Goal: Transaction & Acquisition: Purchase product/service

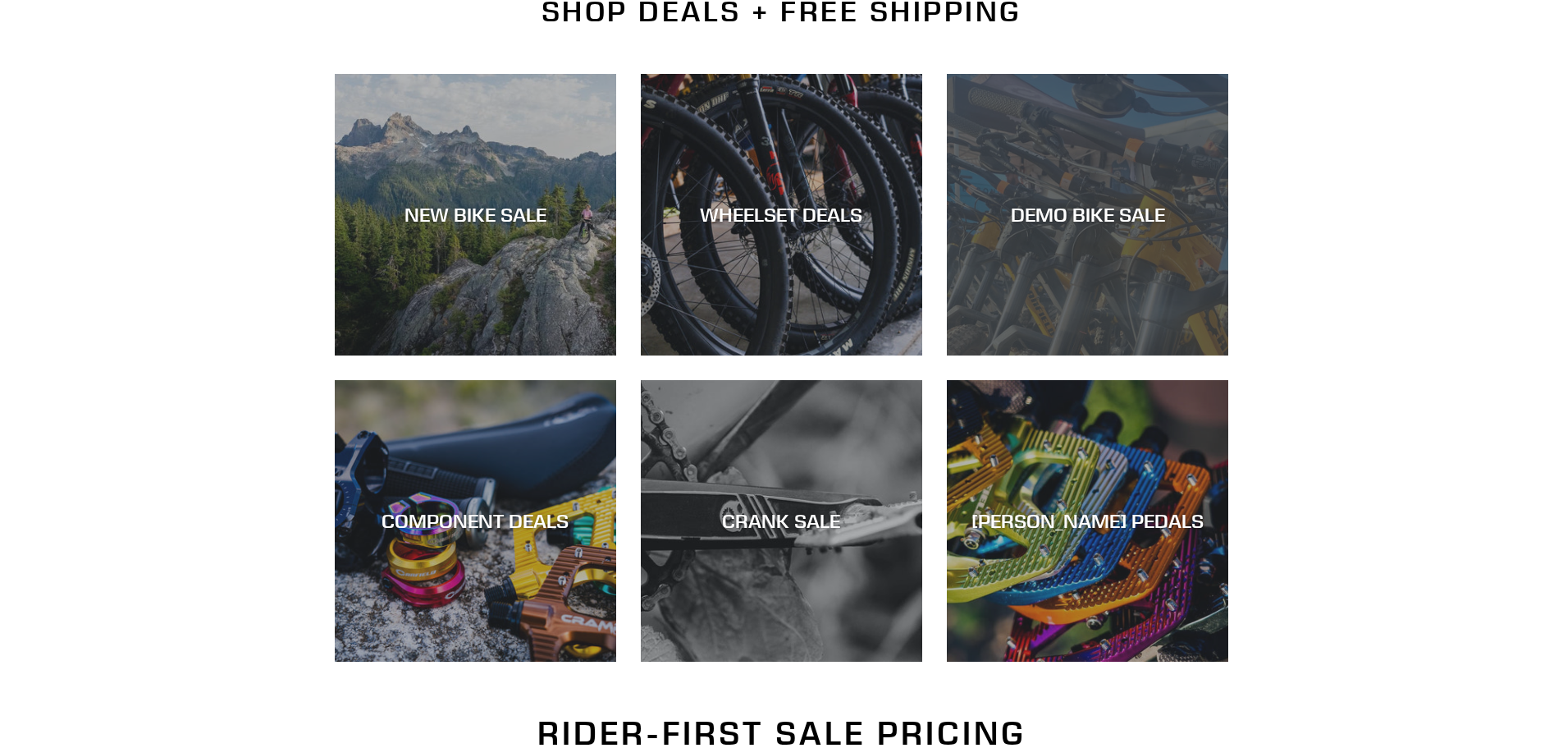
click at [1068, 208] on div "DEMO BIKE SALE" at bounding box center [1087, 215] width 281 height 24
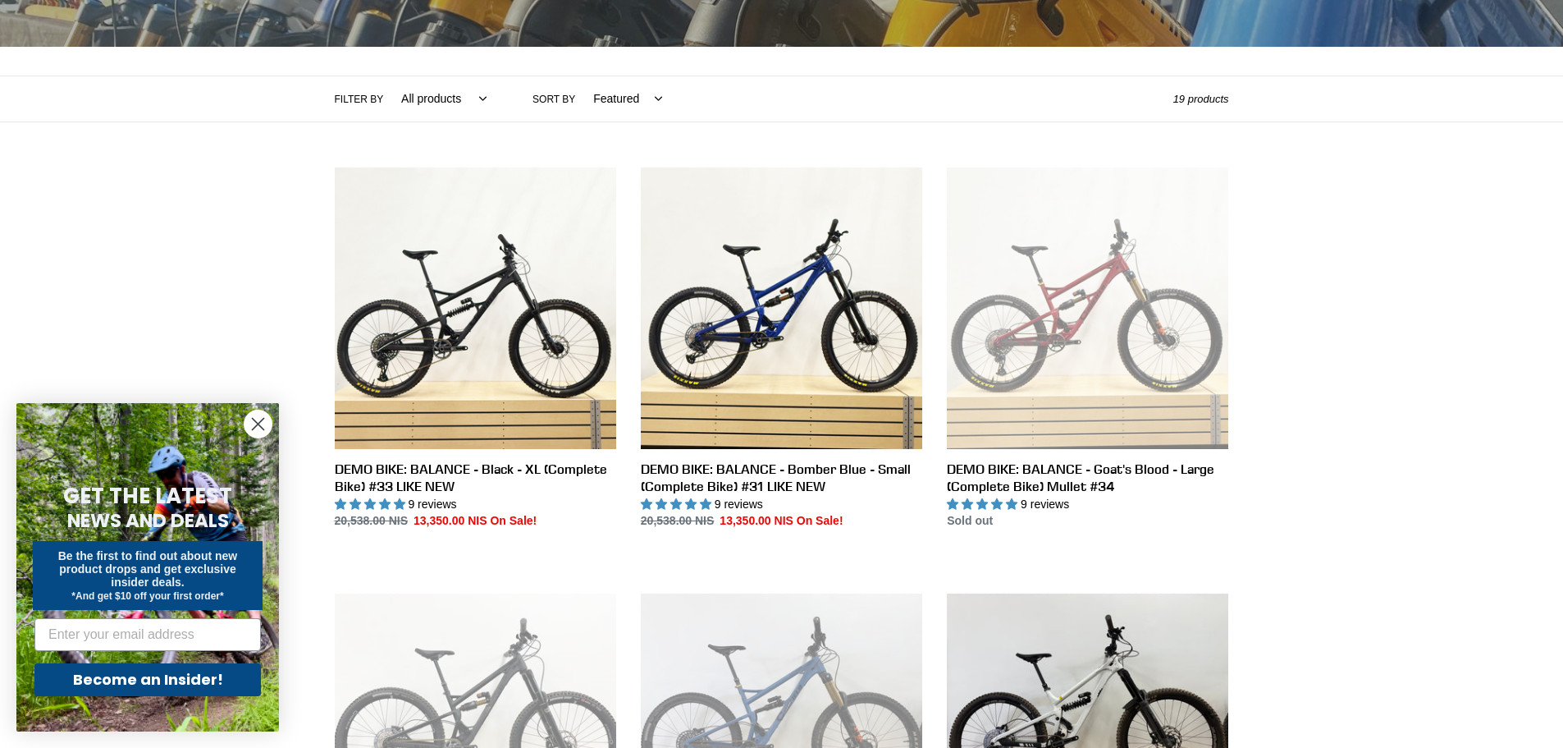
scroll to position [308, 0]
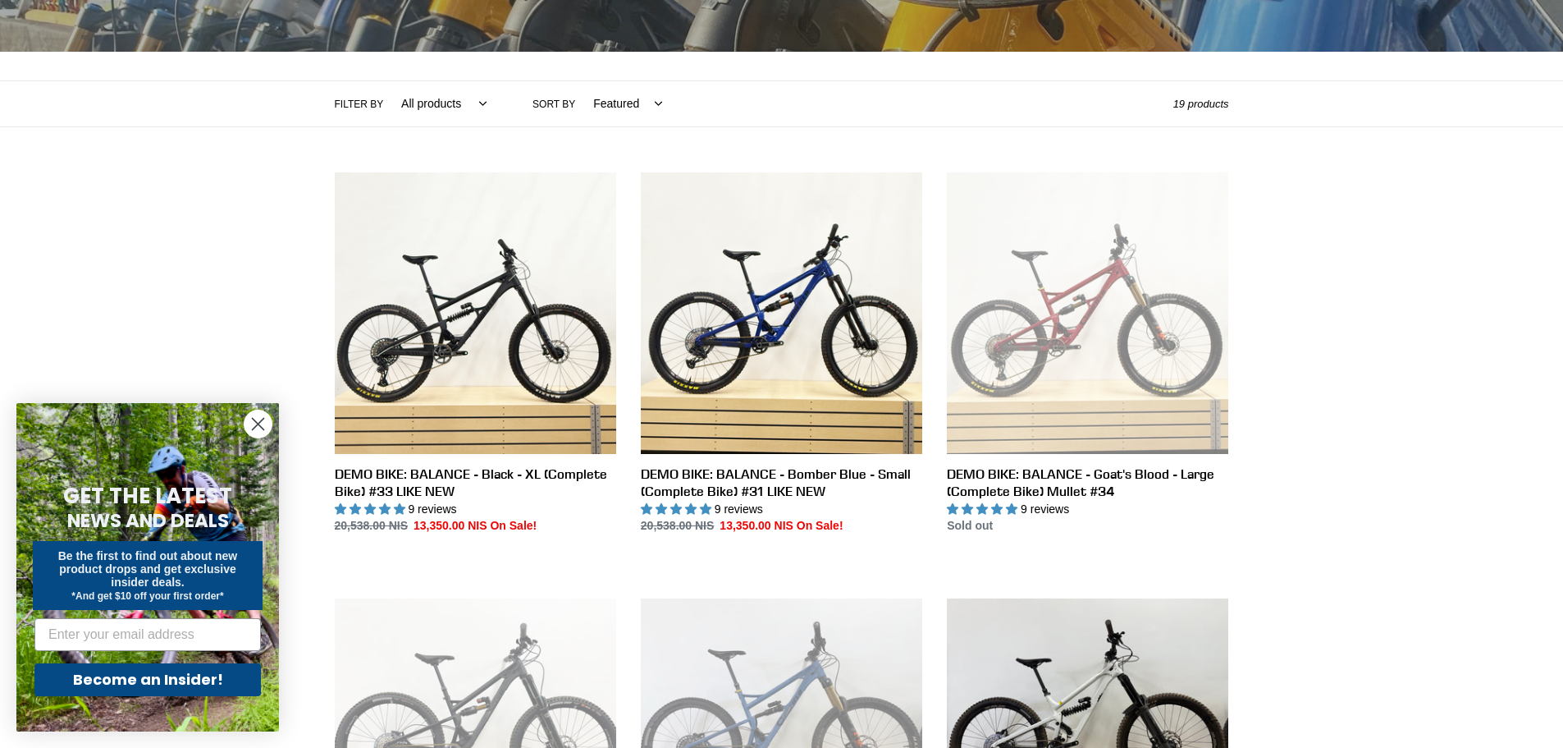
click at [253, 431] on circle "Close dialog" at bounding box center [258, 423] width 27 height 27
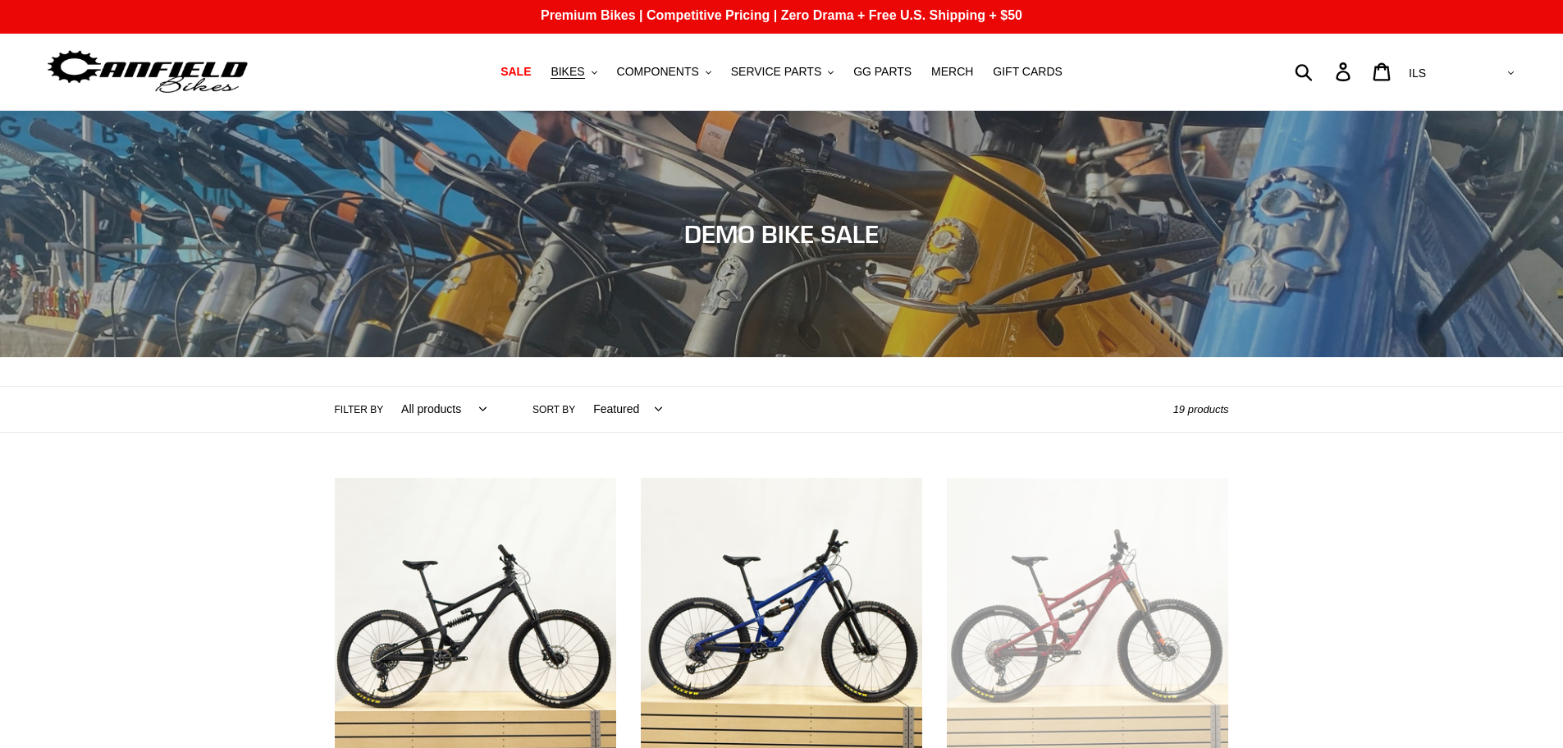
scroll to position [0, 0]
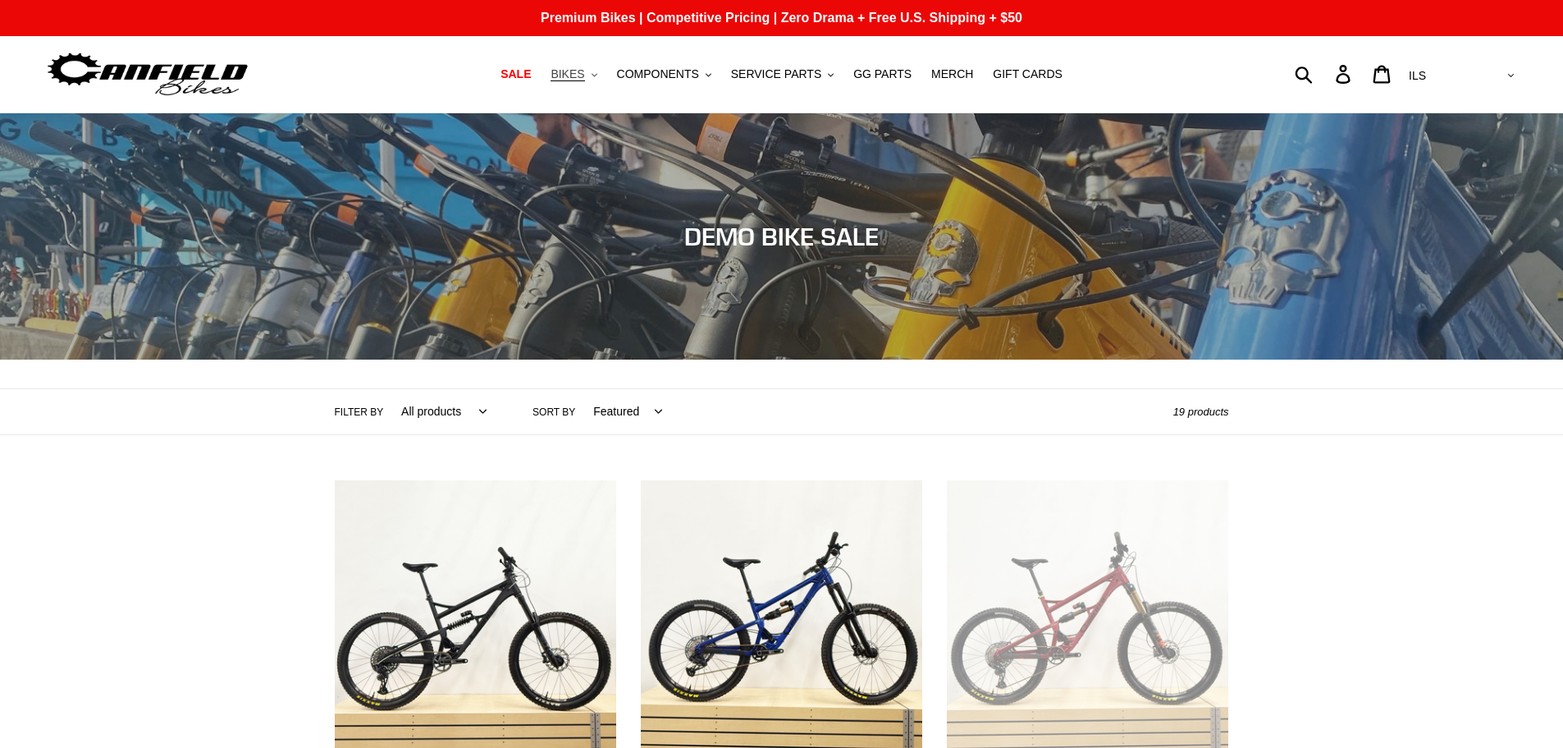
click at [597, 75] on icon ".cls-1{fill:#231f20}" at bounding box center [595, 75] width 6 height 6
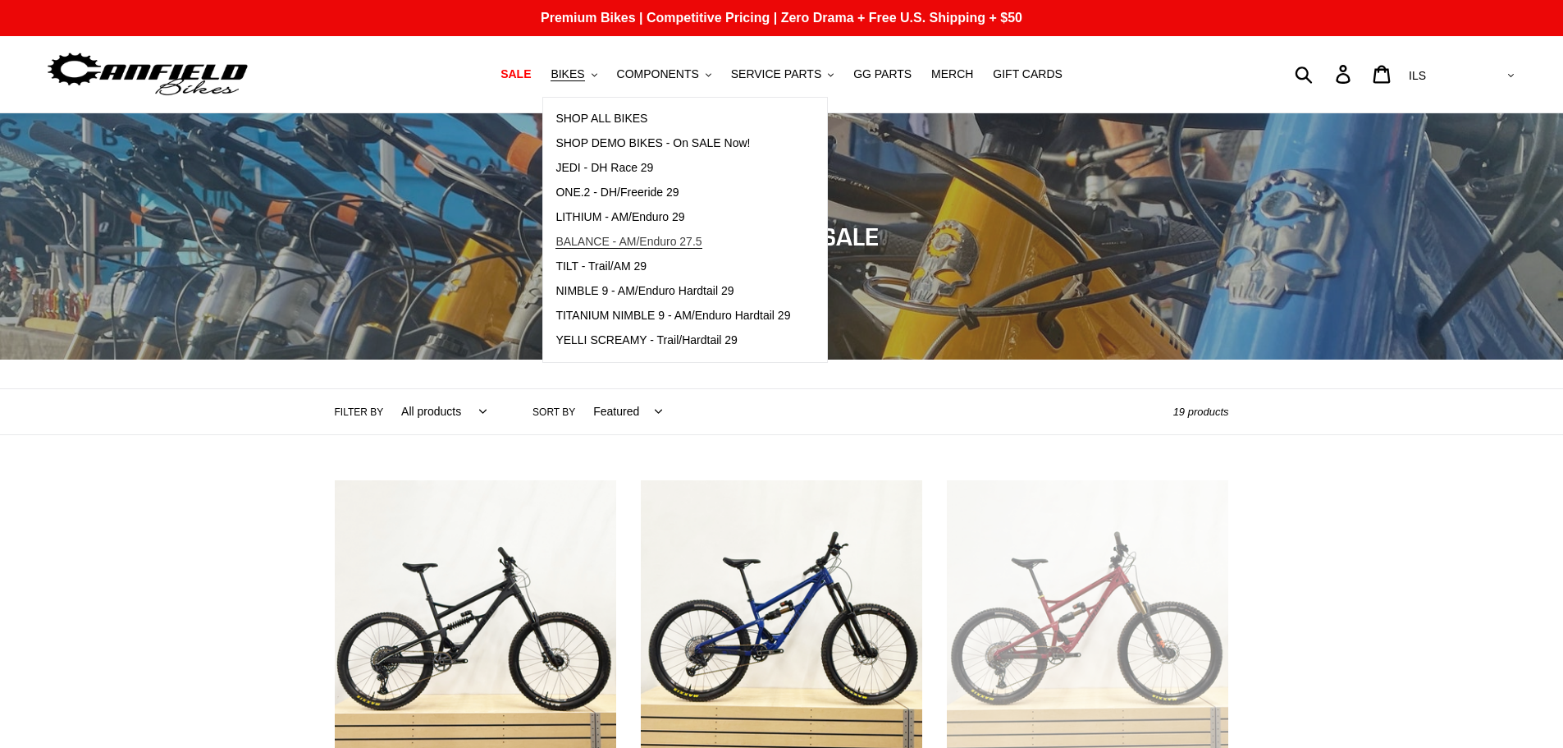
click at [629, 245] on span "BALANCE - AM/Enduro 27.5" at bounding box center [629, 242] width 146 height 14
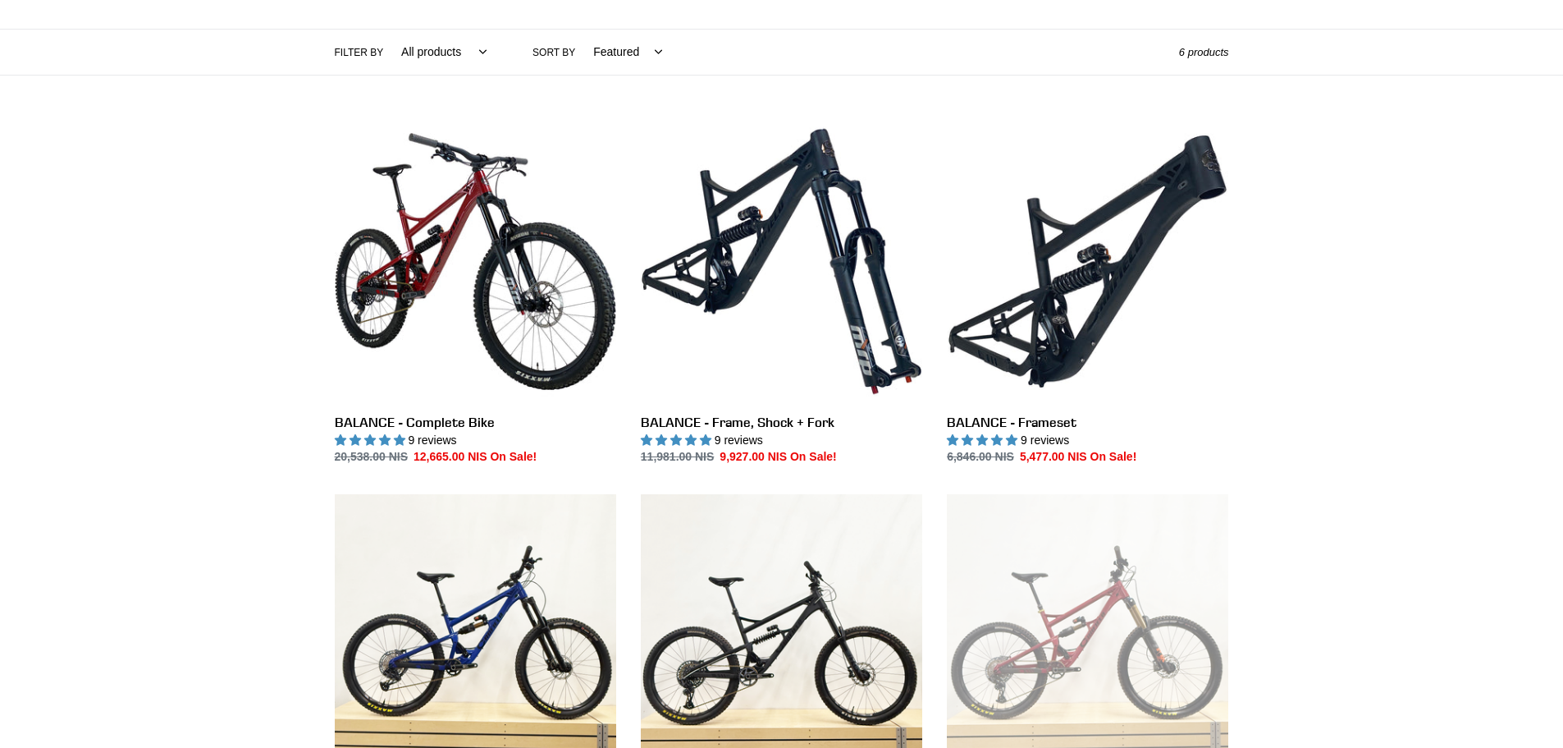
scroll to position [390, 0]
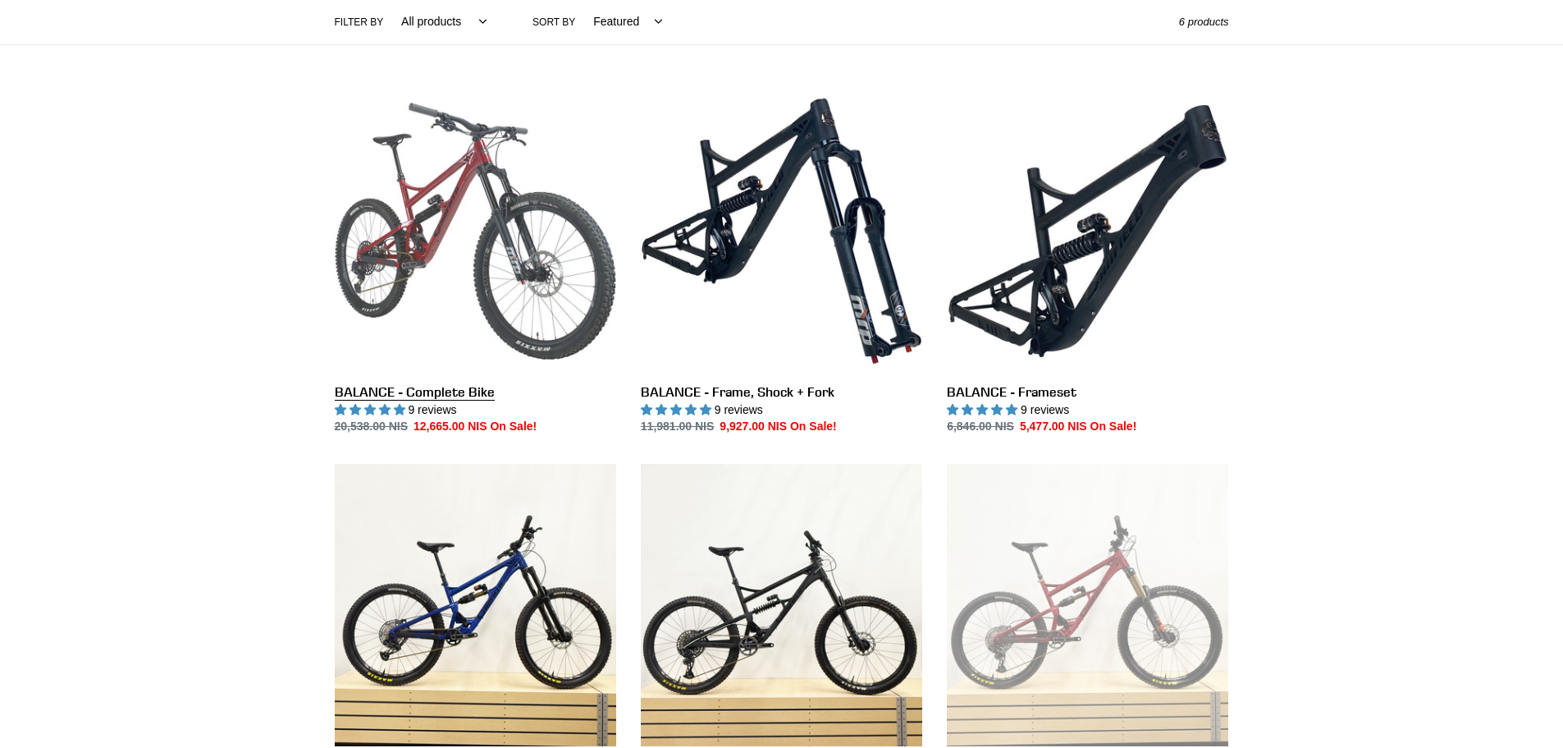
click at [458, 283] on link "BALANCE - Complete Bike" at bounding box center [475, 263] width 281 height 346
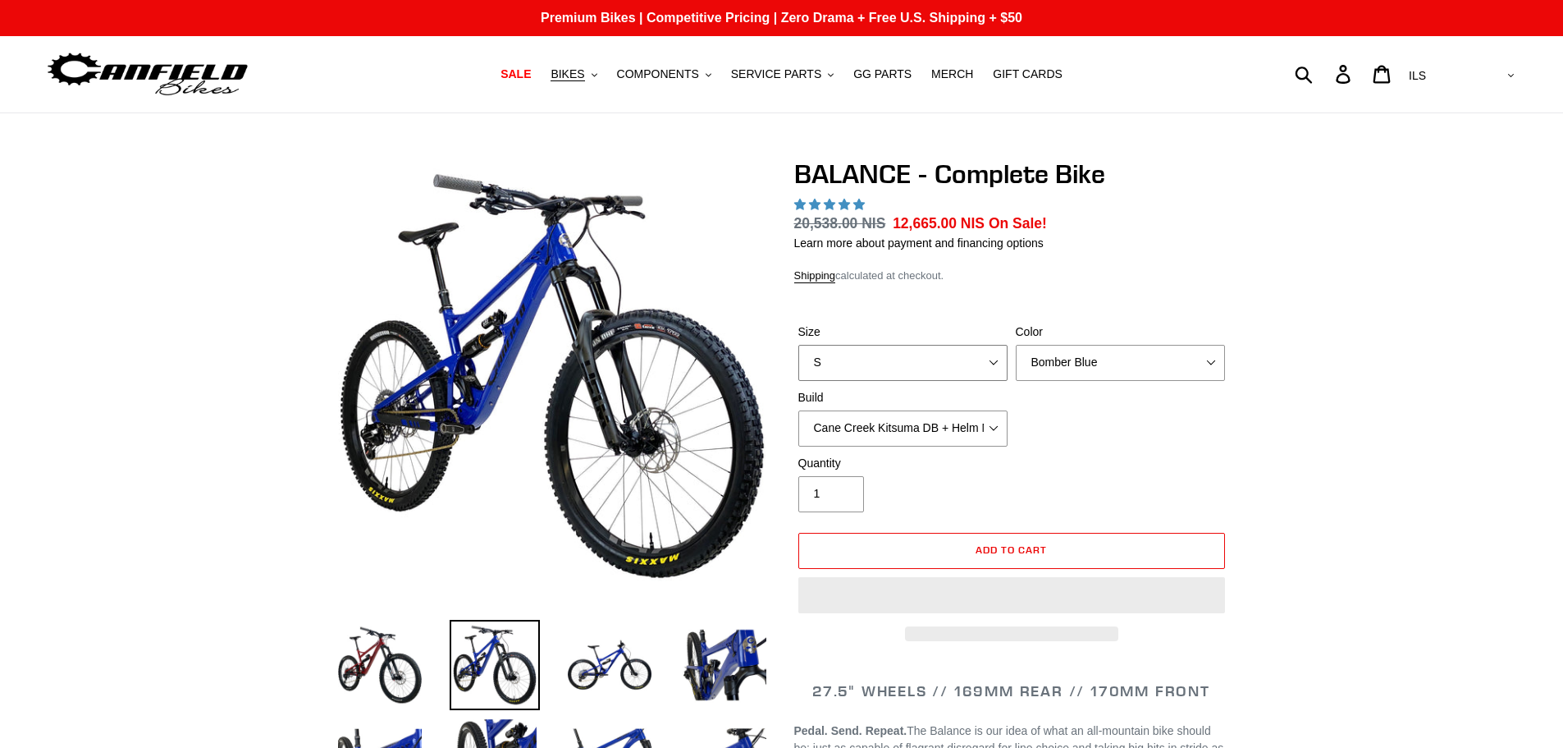
click at [940, 357] on select "S M L XL" at bounding box center [903, 363] width 209 height 36
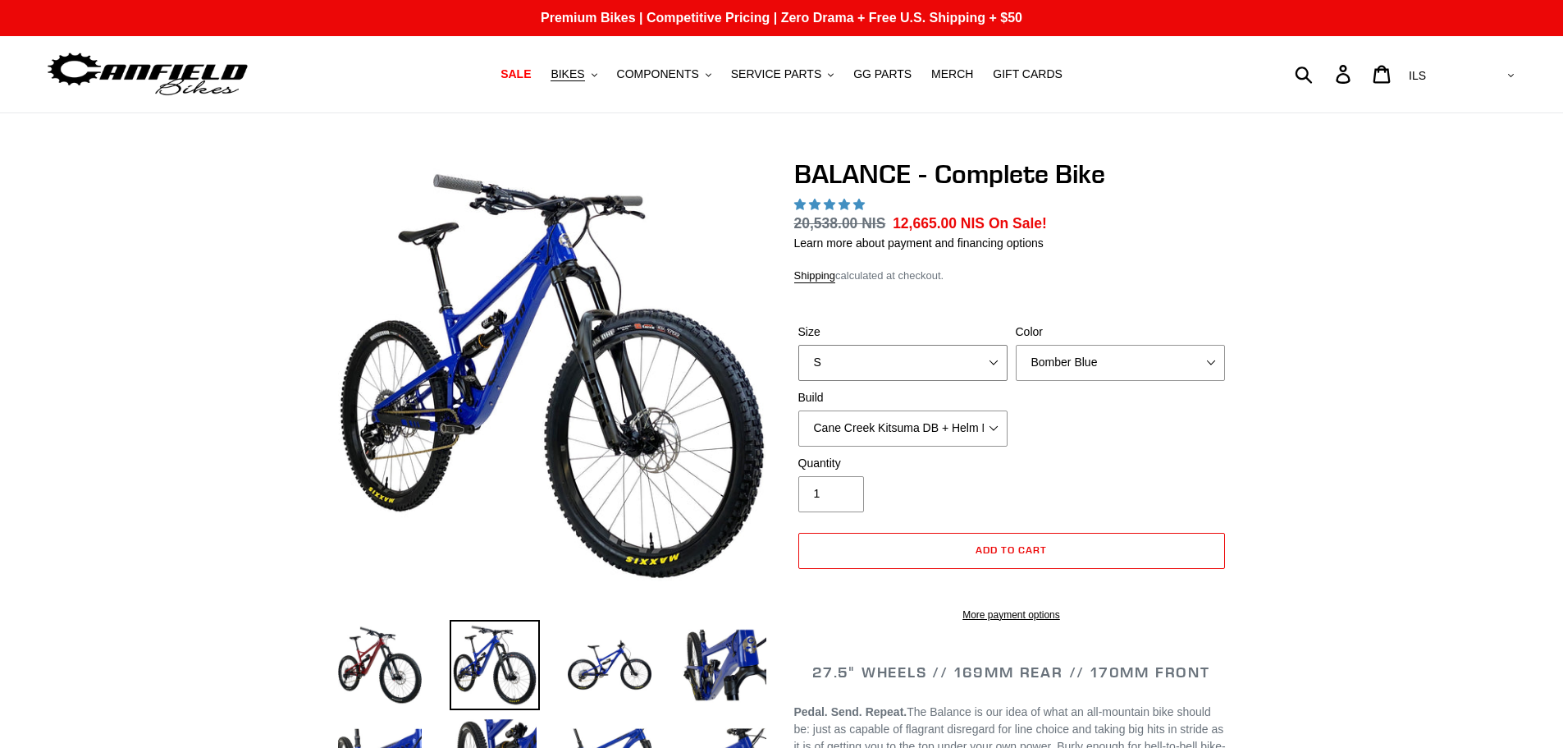
select select "highest-rating"
select select "M"
click at [799, 345] on select "S M L XL" at bounding box center [903, 363] width 209 height 36
click at [1131, 370] on select "Bomber Blue Goat's Blood Stealth Black" at bounding box center [1120, 363] width 209 height 36
select select "Stealth Black"
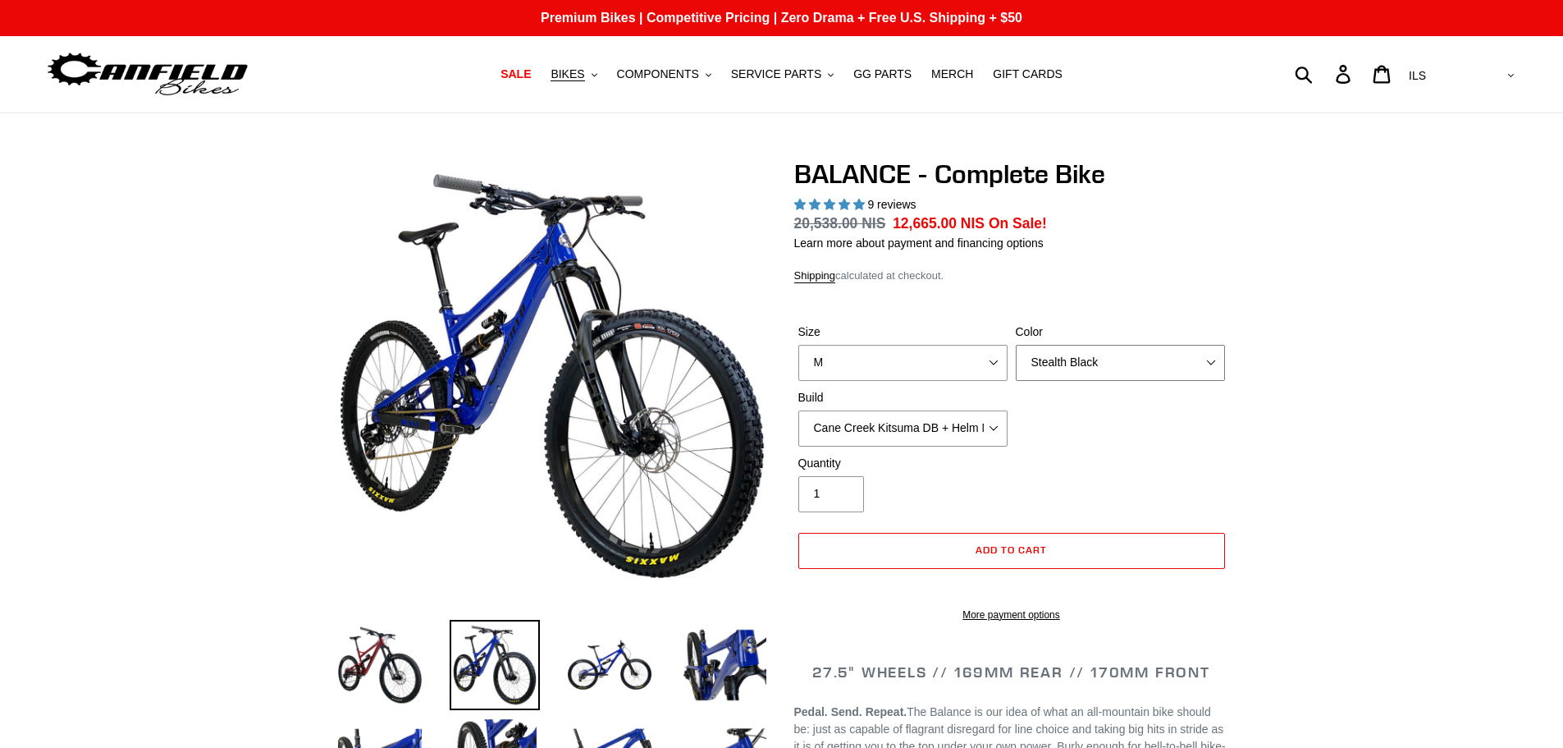
click at [1016, 345] on select "Bomber Blue Goat's Blood Stealth Black" at bounding box center [1120, 363] width 209 height 36
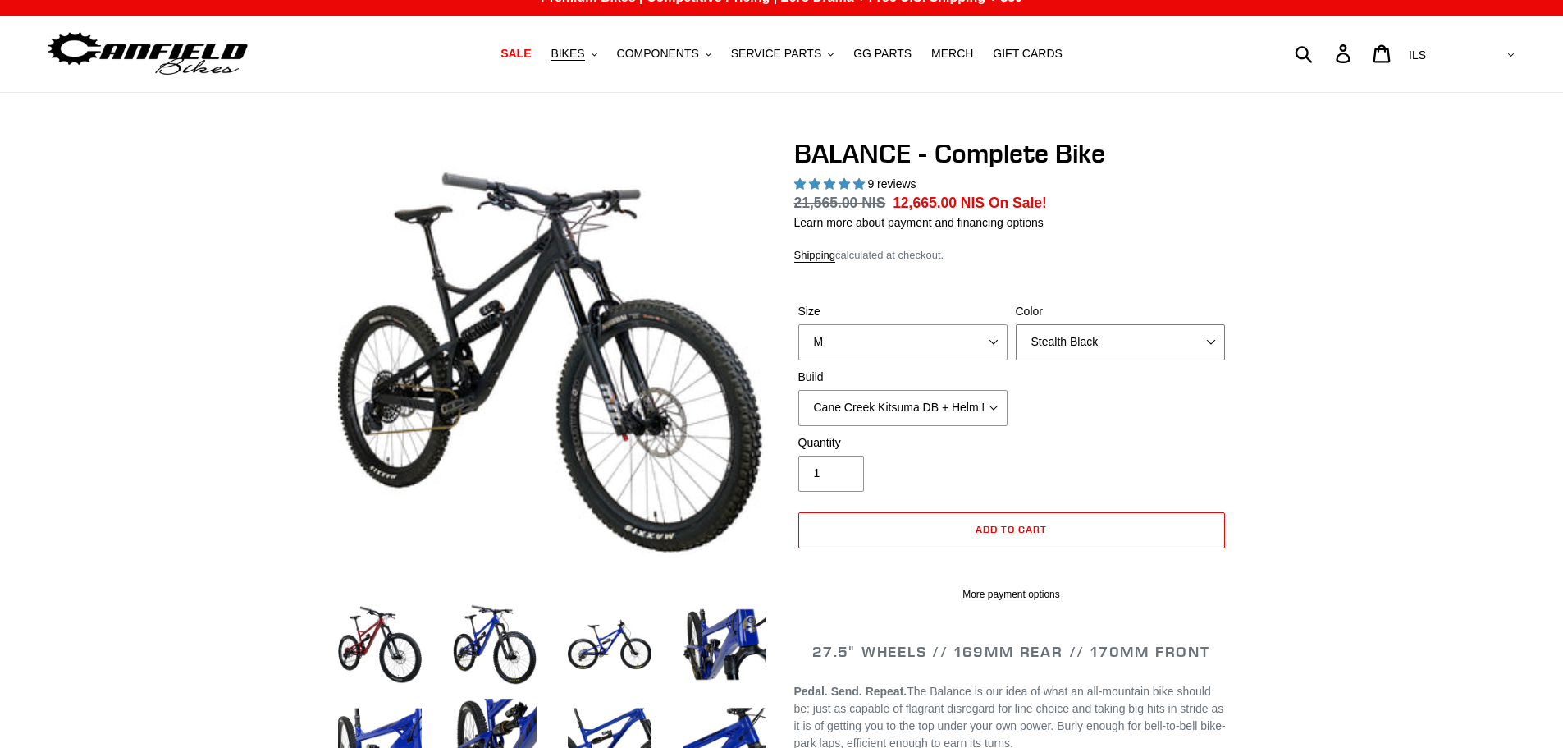
scroll to position [144, 0]
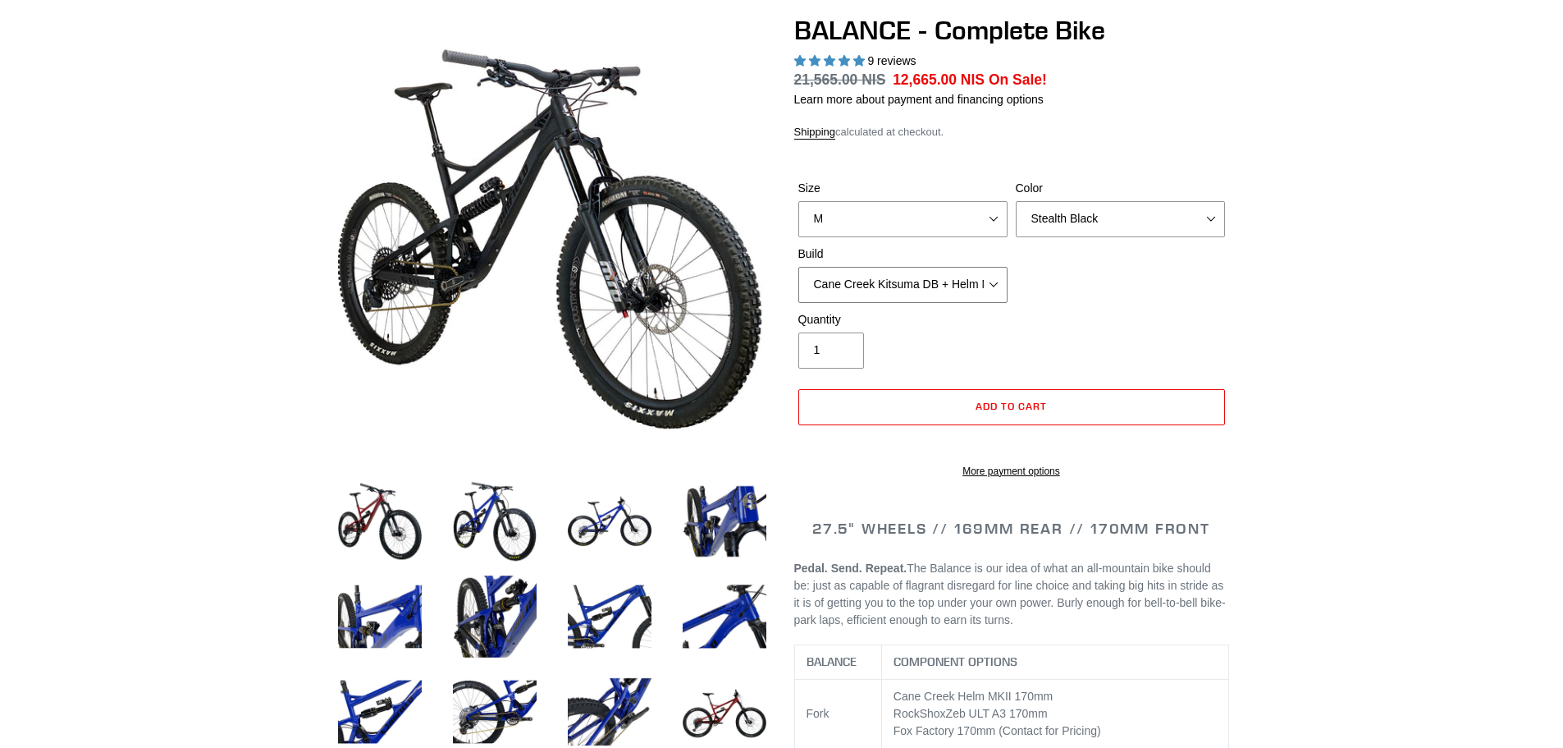
drag, startPoint x: 956, startPoint y: 272, endPoint x: 985, endPoint y: 276, distance: 28.9
click at [959, 272] on select "Cane Creek Kitsuma DB + Helm MKII + SRAM GX Cane Creek Kitsuma DB + Helm MKII +…" at bounding box center [903, 285] width 209 height 36
click at [799, 267] on select "Cane Creek Kitsuma DB + Helm MKII + SRAM GX Cane Creek Kitsuma DB + Helm MKII +…" at bounding box center [903, 285] width 209 height 36
click at [1083, 312] on div "Quantity 1" at bounding box center [1011, 344] width 435 height 66
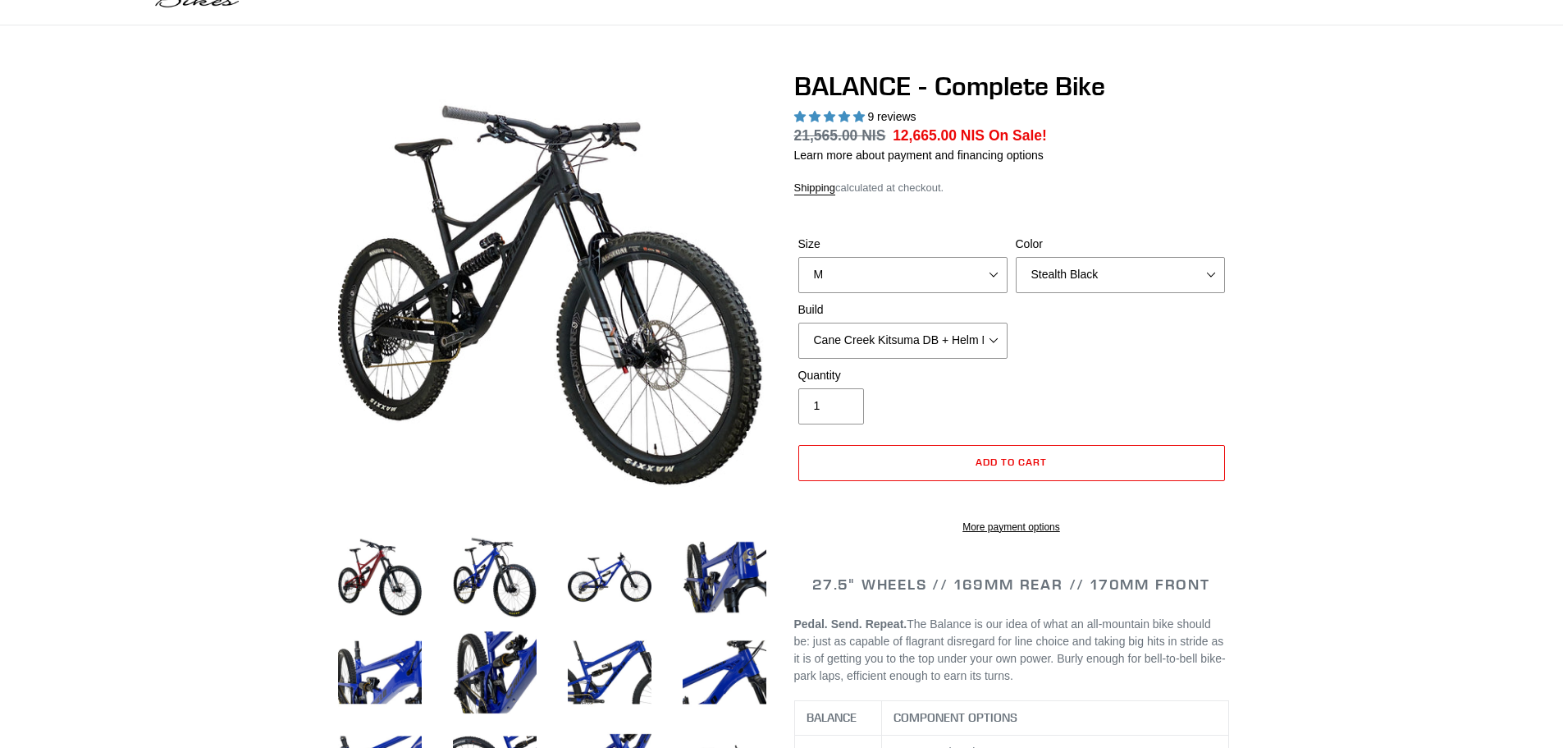
scroll to position [62, 0]
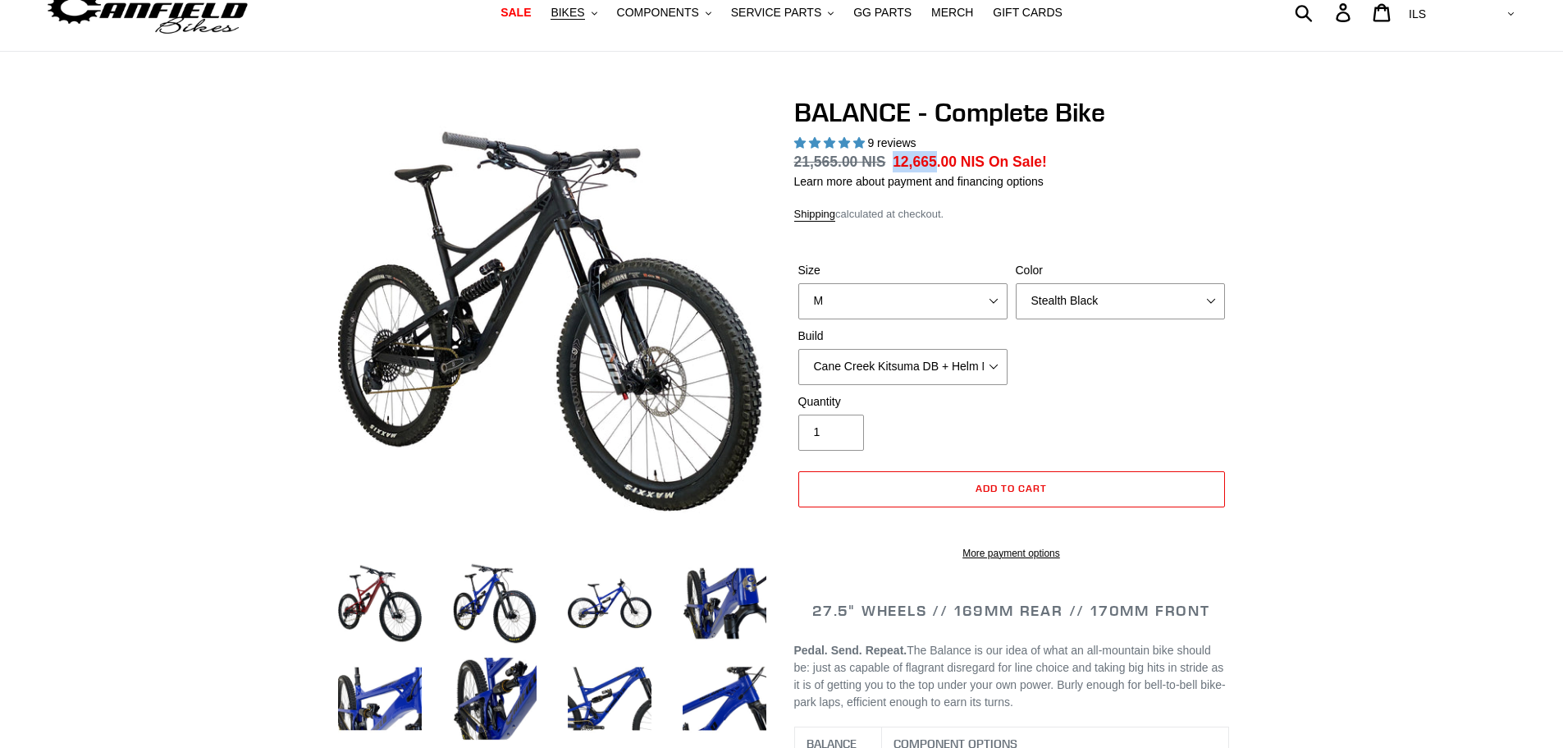
drag, startPoint x: 888, startPoint y: 163, endPoint x: 928, endPoint y: 164, distance: 40.2
click at [928, 164] on span "12,665.00 NIS" at bounding box center [939, 161] width 92 height 16
click at [1073, 167] on dl "Regular price 21,565.00 NIS Sale price 12,665.00 NIS On Sale! Unit price / per" at bounding box center [1011, 161] width 435 height 21
drag, startPoint x: 1060, startPoint y: 167, endPoint x: 891, endPoint y: 165, distance: 168.3
click at [891, 165] on dl "Regular price 21,565.00 NIS Sale price 12,665.00 NIS On Sale! Unit price / per" at bounding box center [1011, 161] width 435 height 21
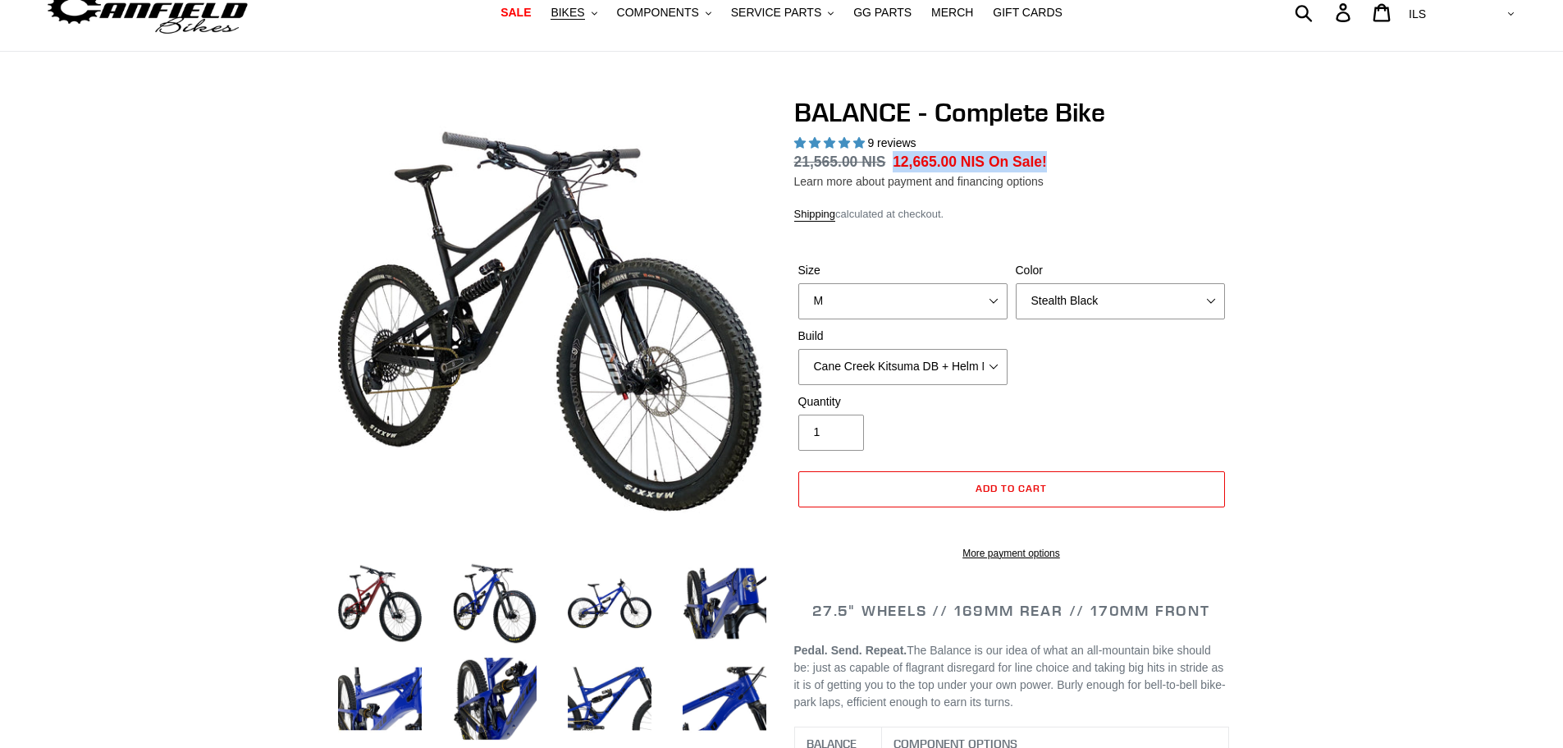
click at [1005, 176] on link "Learn more about payment and financing options" at bounding box center [918, 181] width 249 height 13
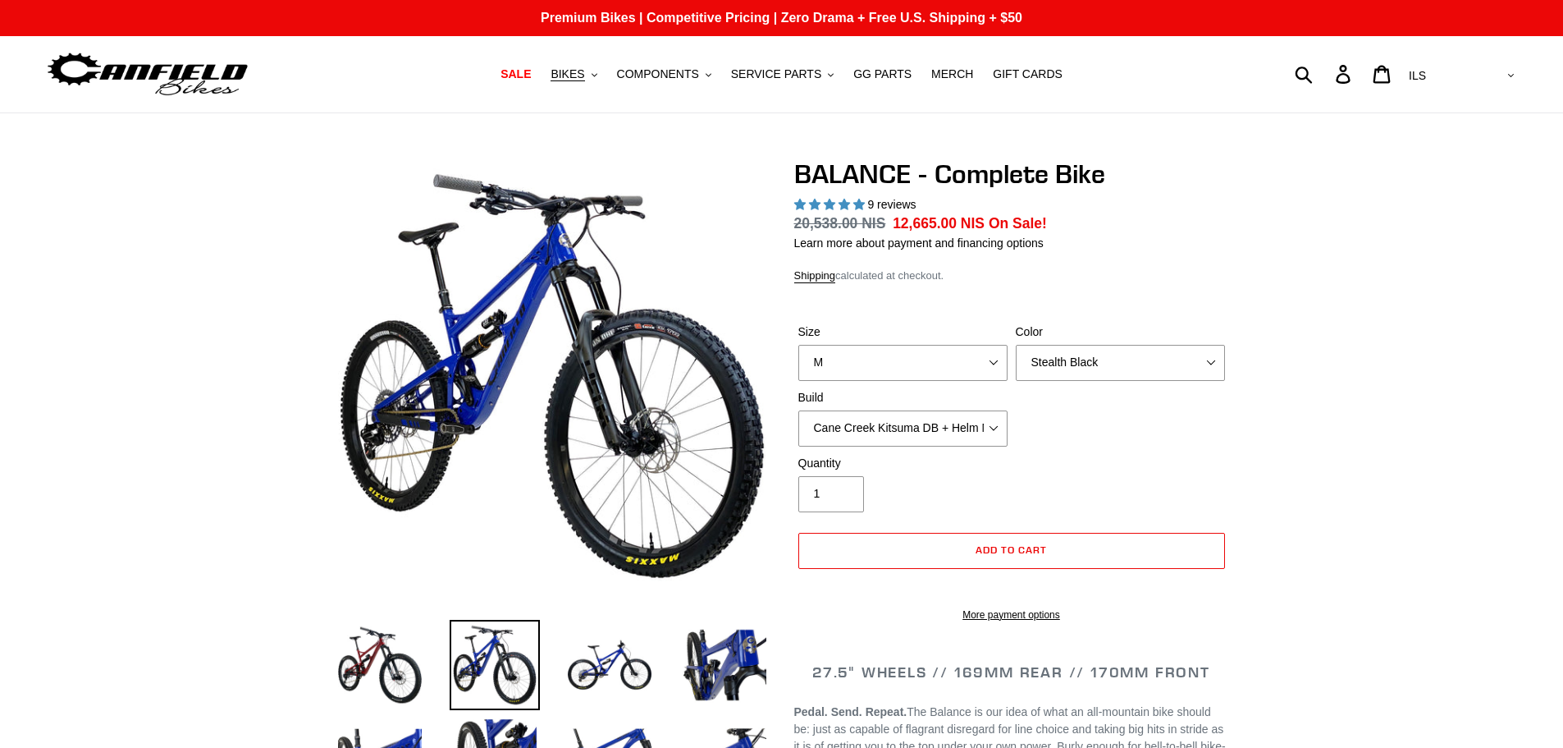
select select "M"
select select "Stealth Black"
select select "highest-rating"
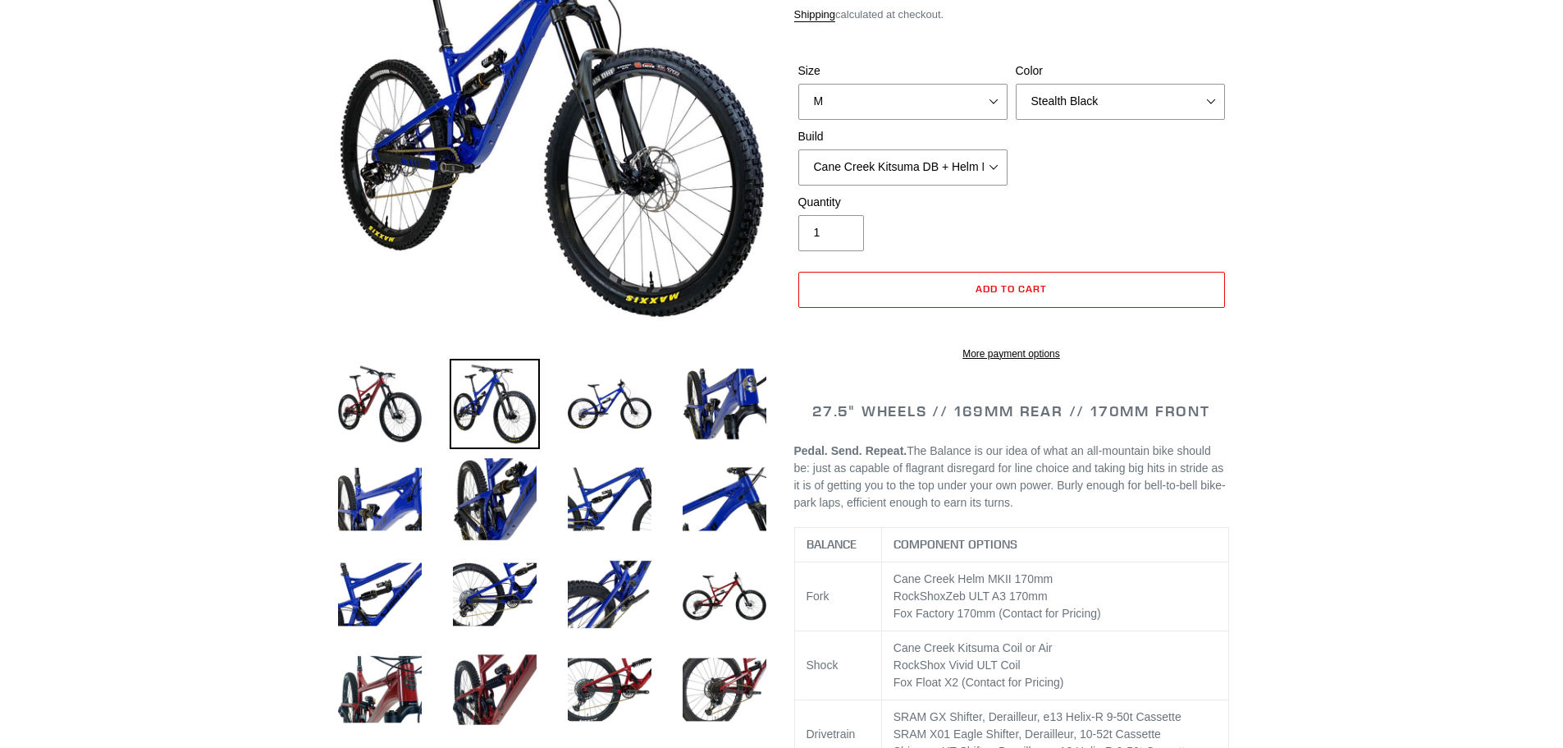
scroll to position [369, 0]
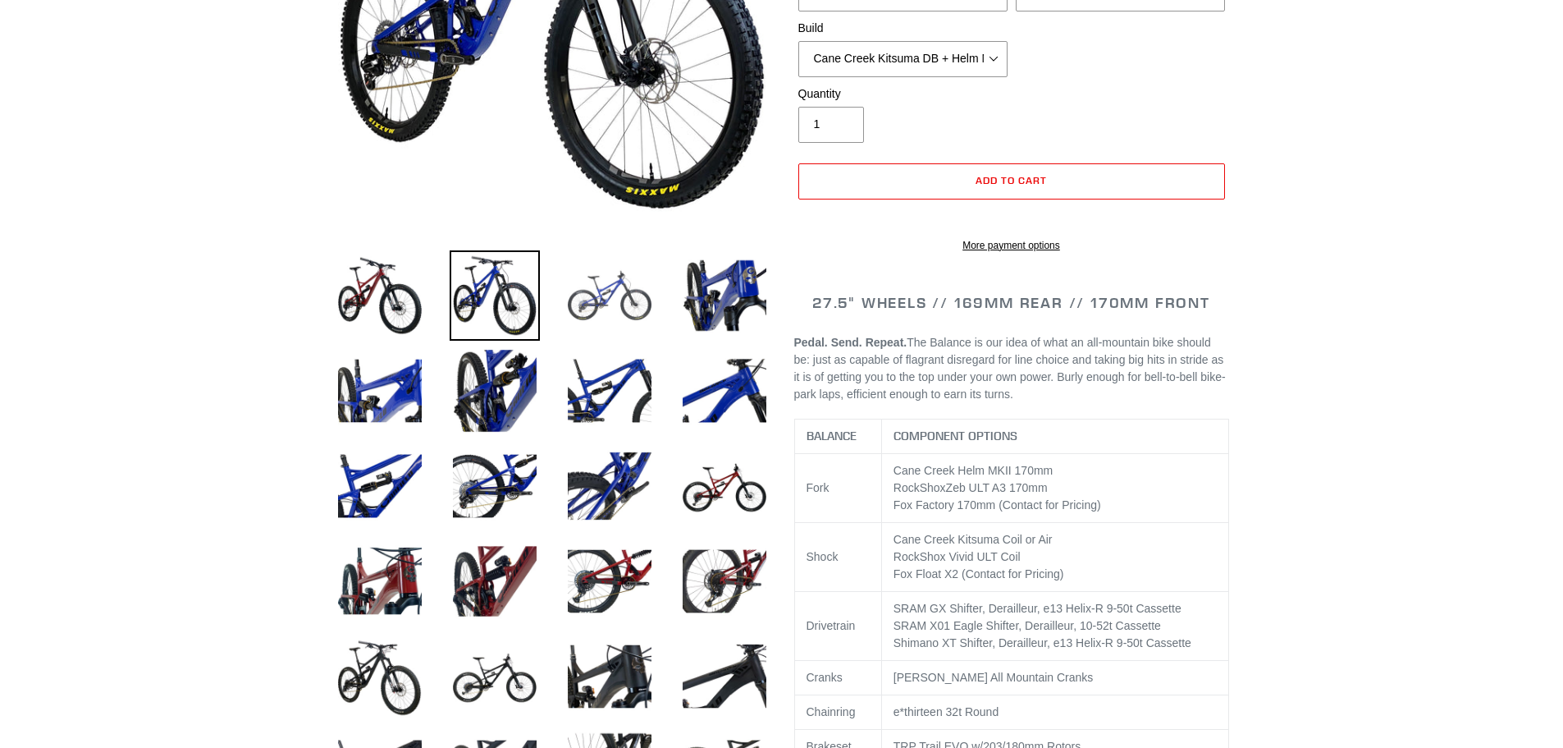
click at [605, 311] on img at bounding box center [610, 295] width 90 height 90
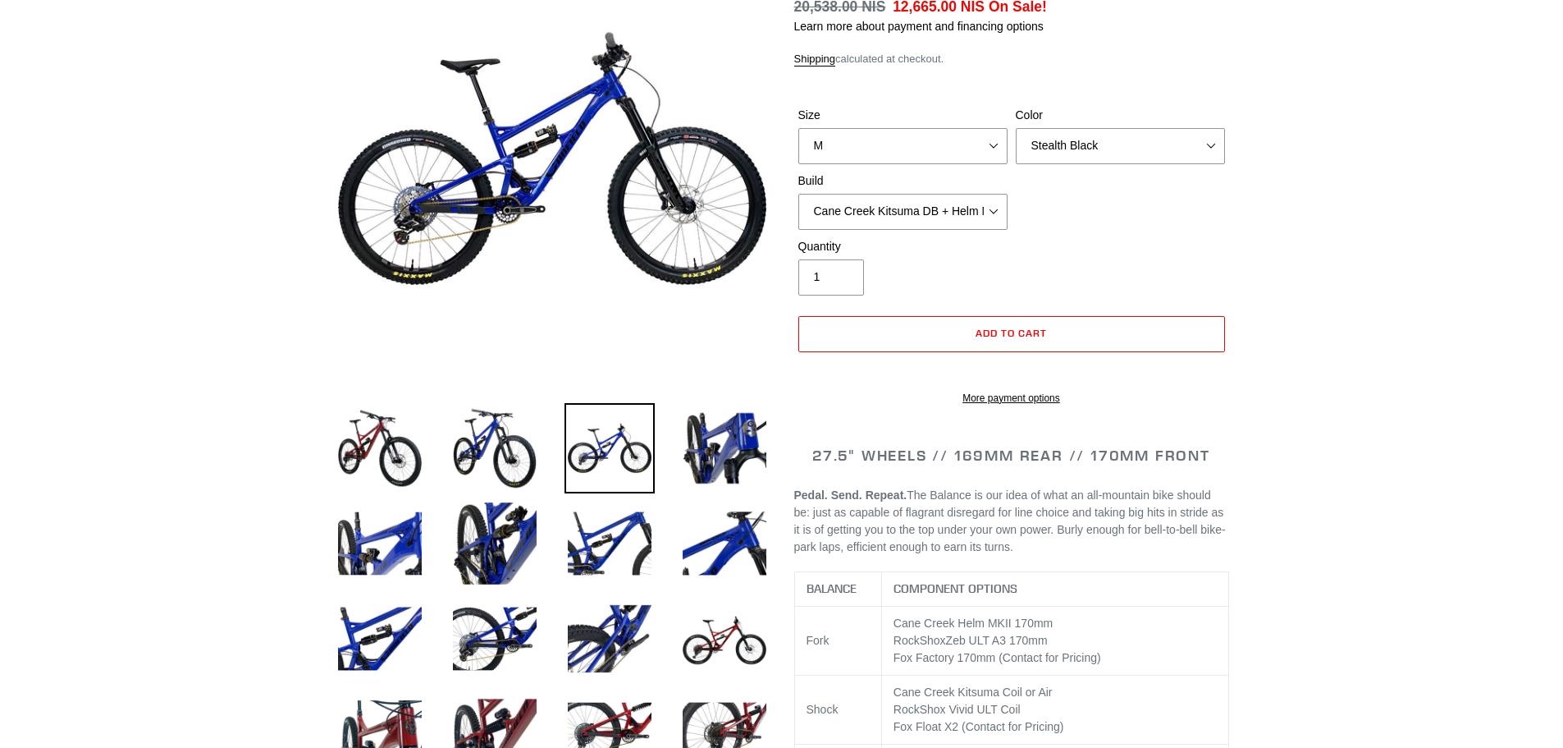
scroll to position [205, 0]
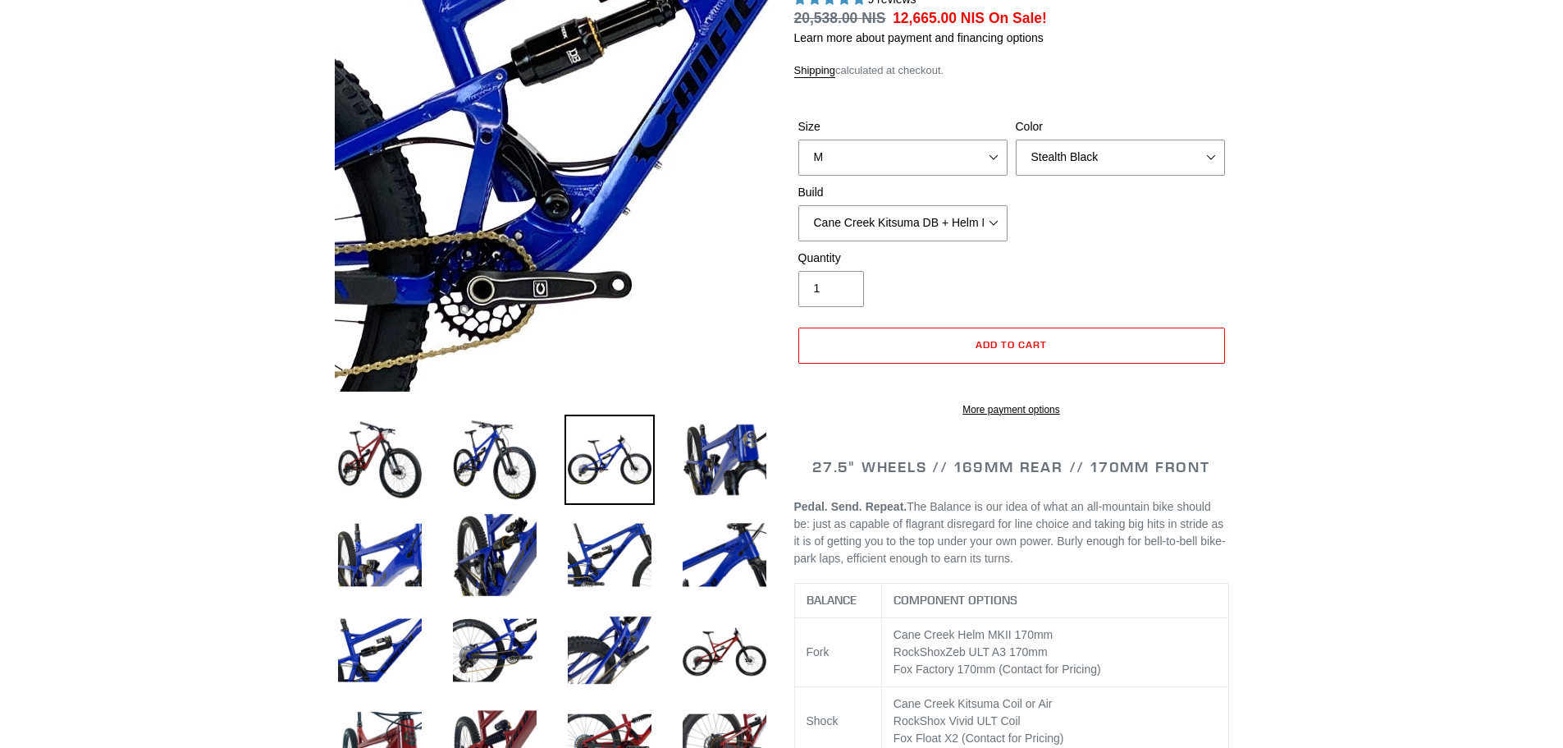
click at [514, 201] on img at bounding box center [659, 89] width 1681 height 1681
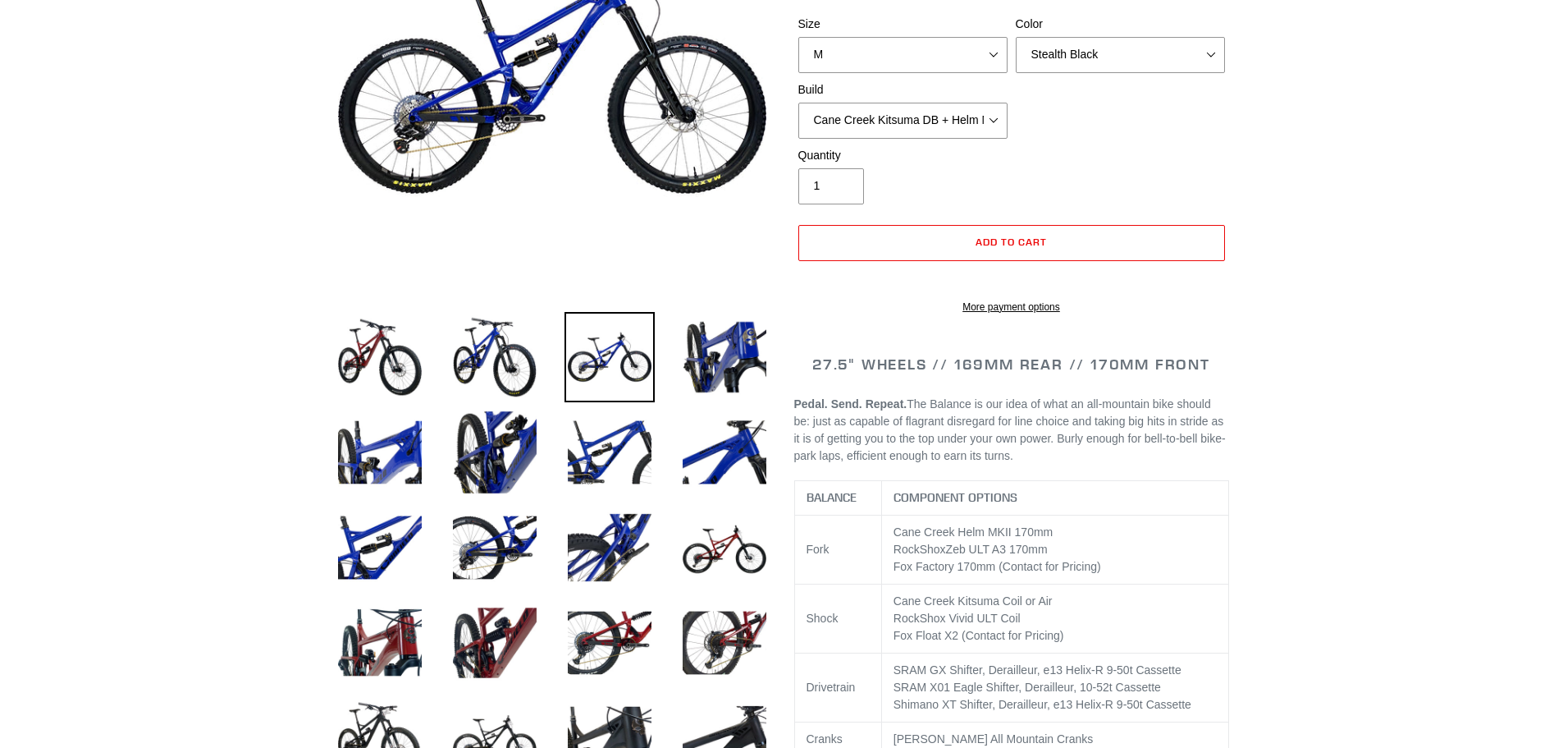
scroll to position [0, 0]
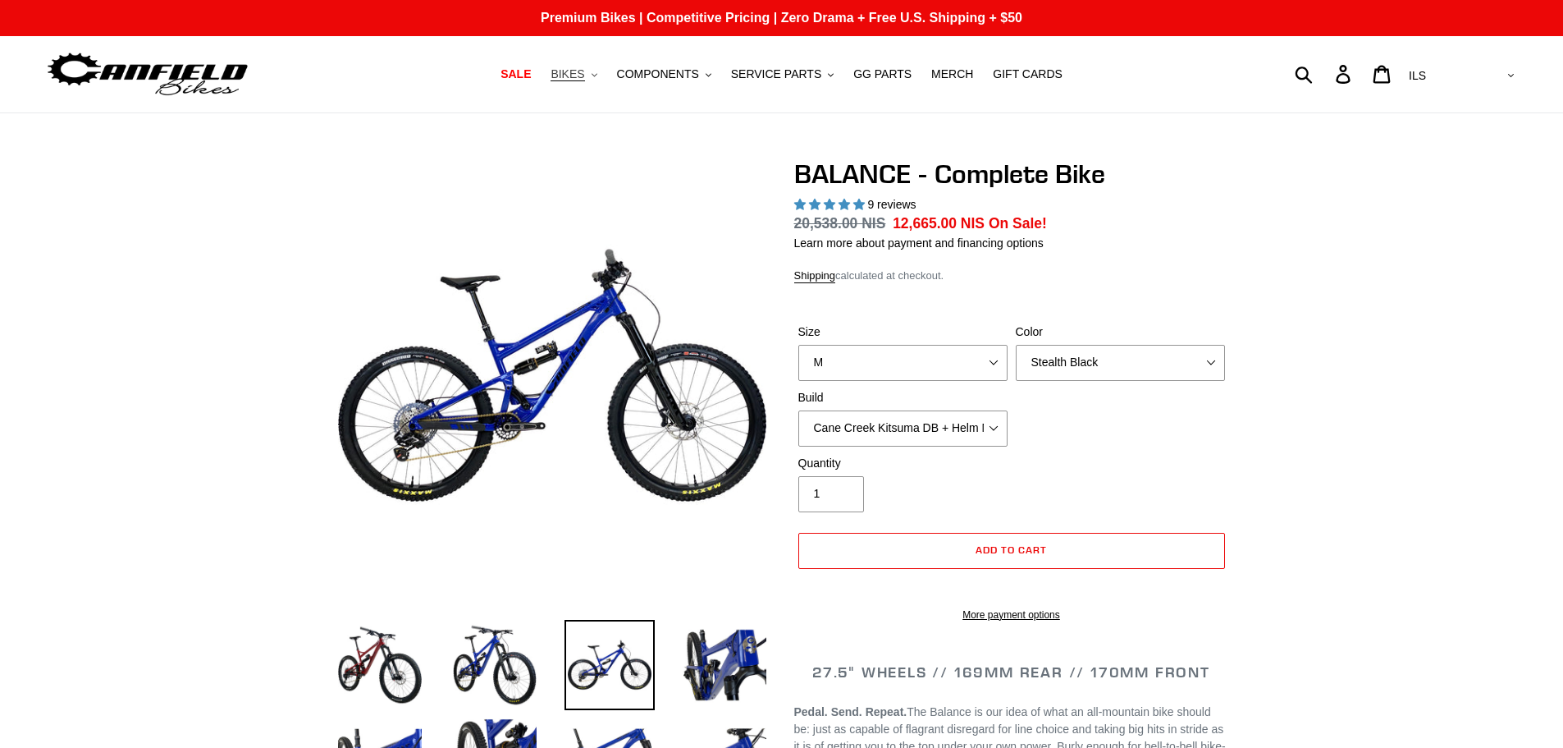
click at [597, 78] on icon ".cls-1{fill:#231f20}" at bounding box center [595, 75] width 6 height 6
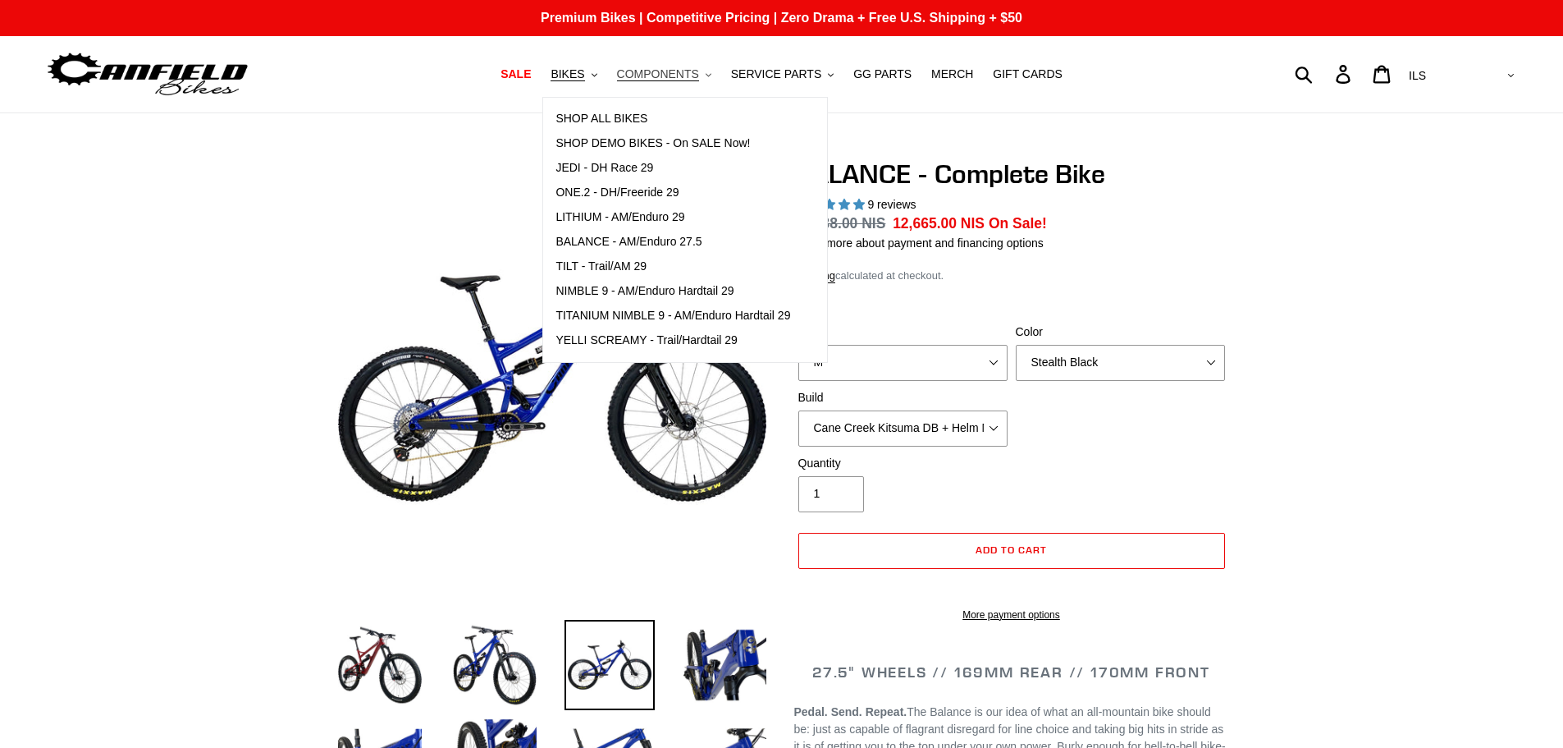
click at [686, 79] on span "COMPONENTS" at bounding box center [658, 74] width 82 height 14
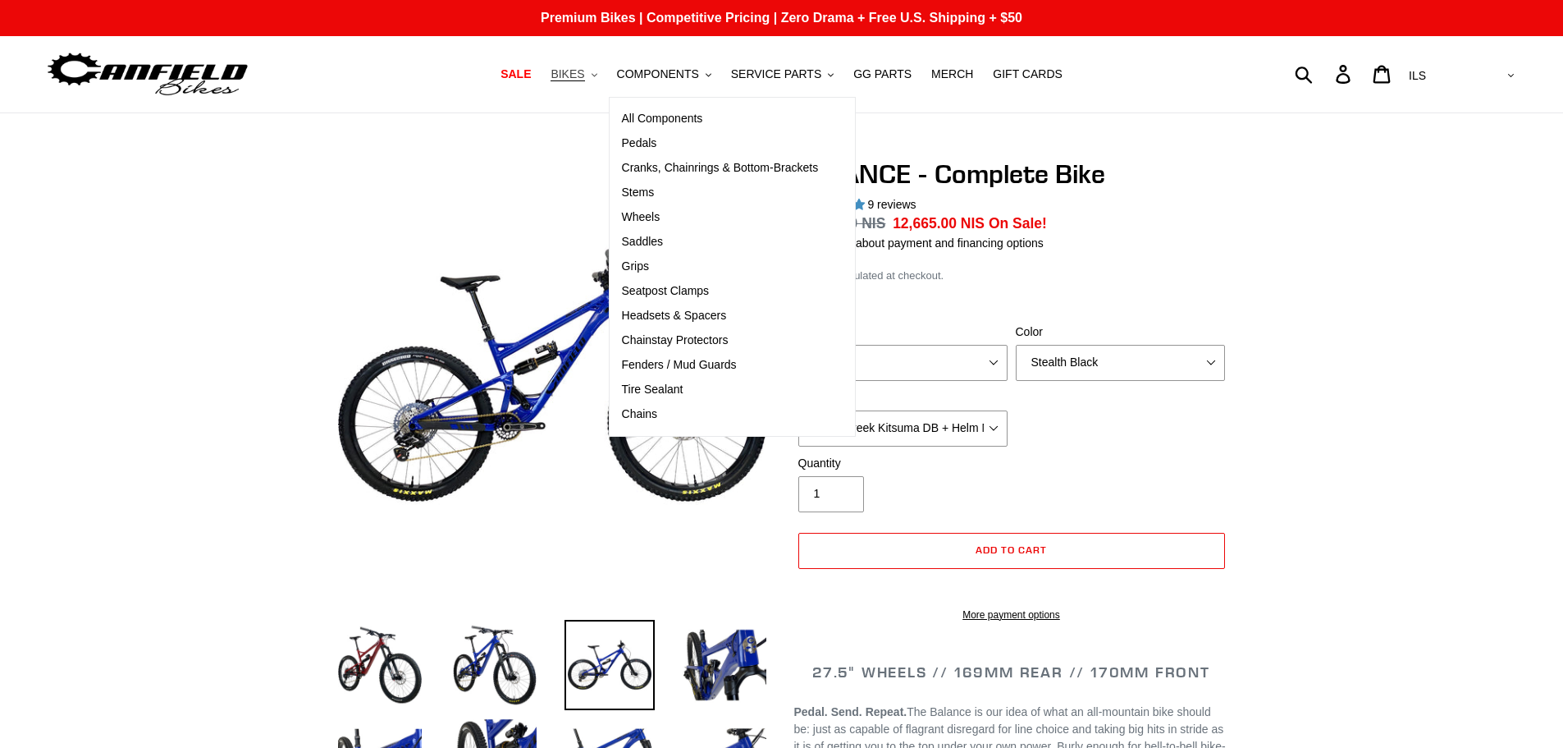
click at [584, 79] on span "BIKES" at bounding box center [568, 74] width 34 height 14
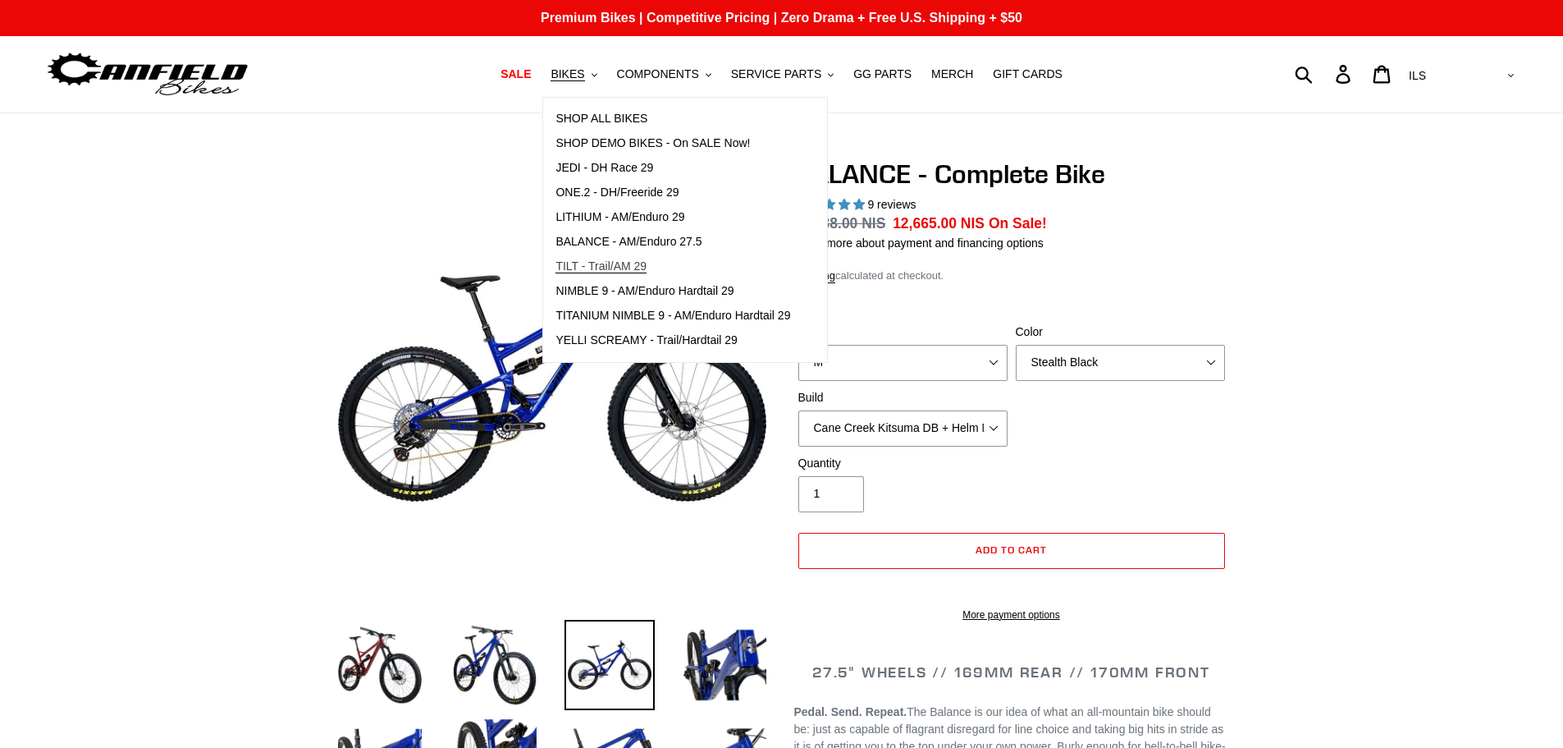
click at [607, 270] on span "TILT - Trail/AM 29" at bounding box center [601, 266] width 91 height 14
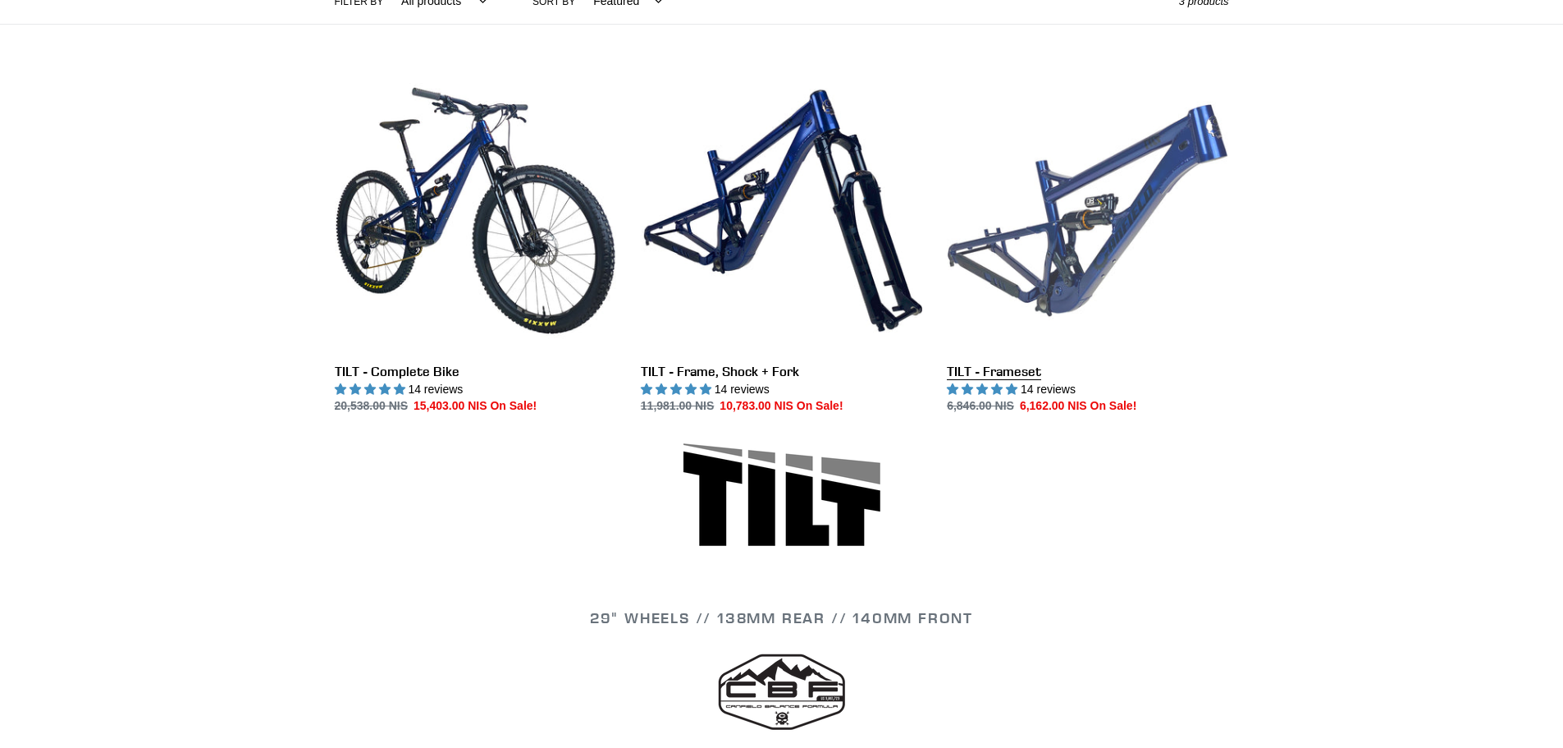
click at [1095, 281] on link "TILT - Frameset" at bounding box center [1087, 243] width 281 height 346
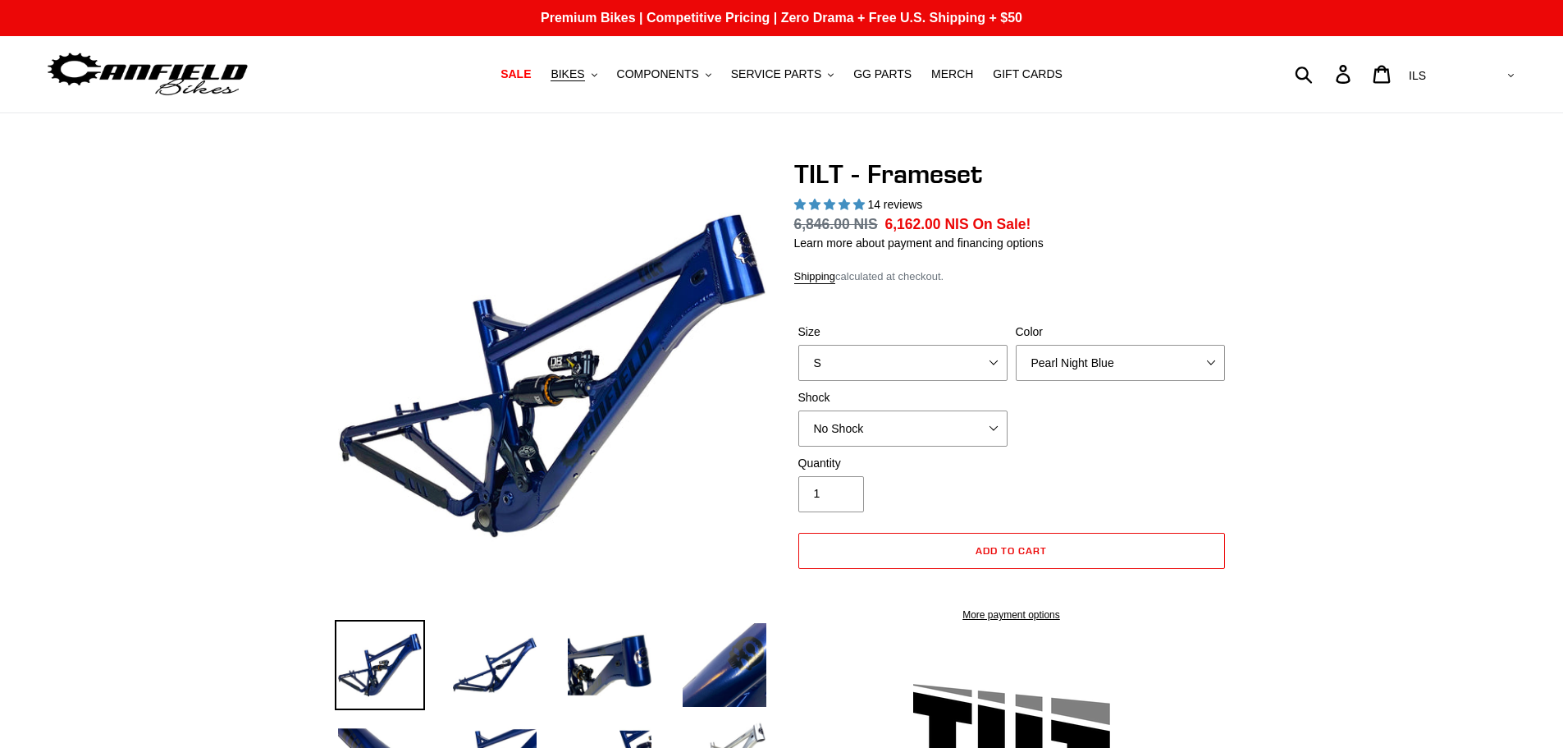
click at [1126, 345] on select "Pearl Night Blue Stealth Silver" at bounding box center [1120, 363] width 209 height 36
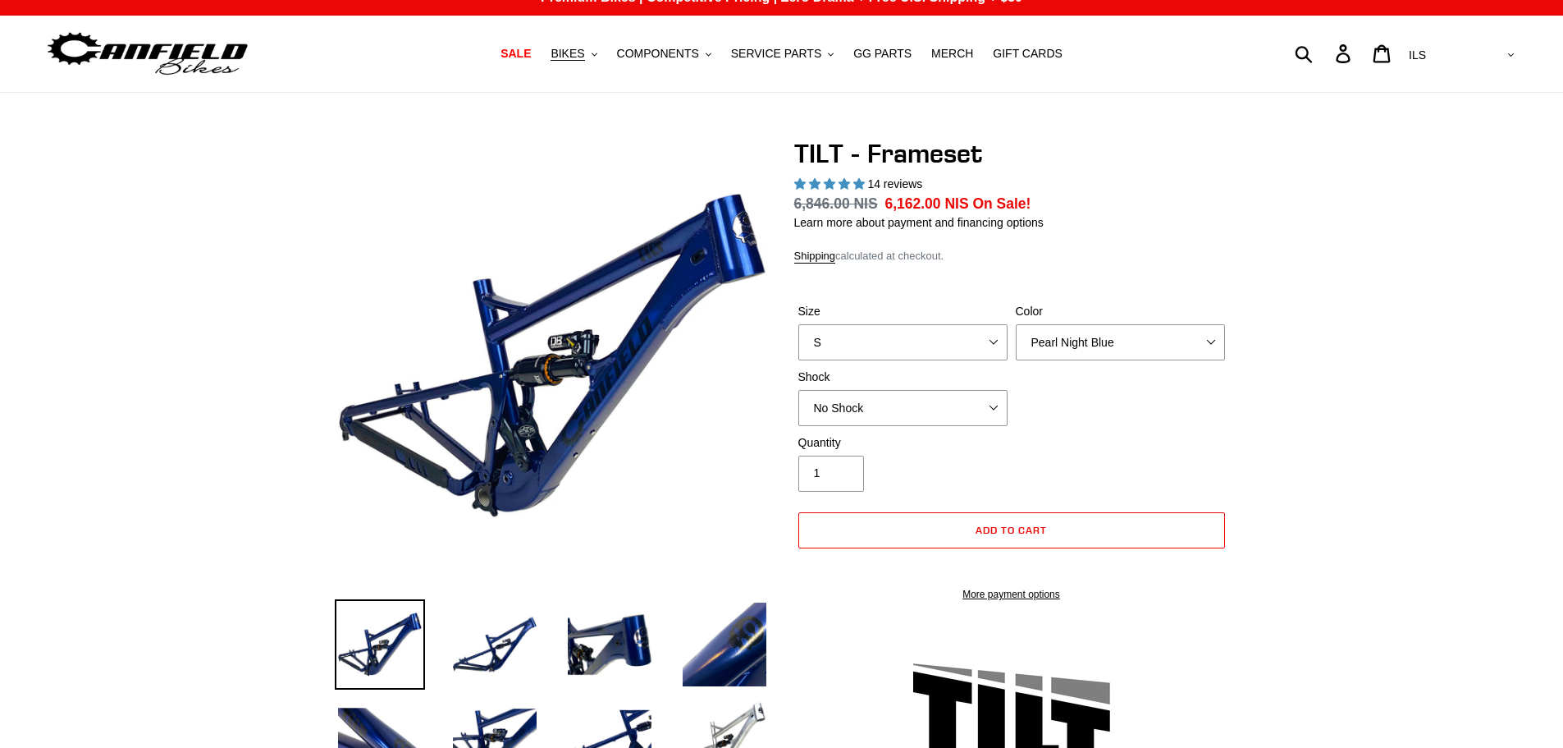
select select "highest-rating"
select select "Stealth Silver"
click at [1016, 324] on select "Pearl Night Blue Stealth Silver" at bounding box center [1120, 342] width 209 height 36
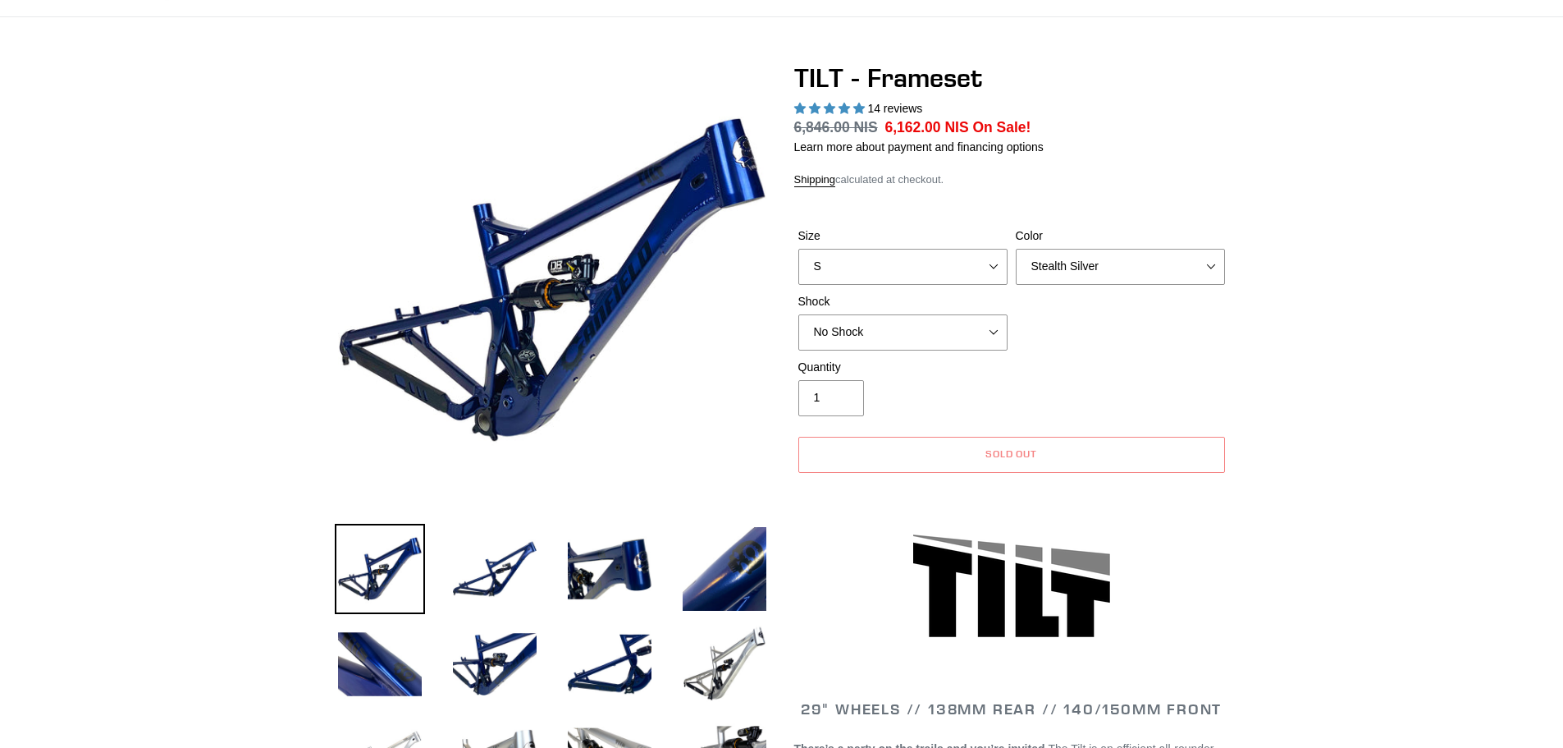
scroll to position [103, 0]
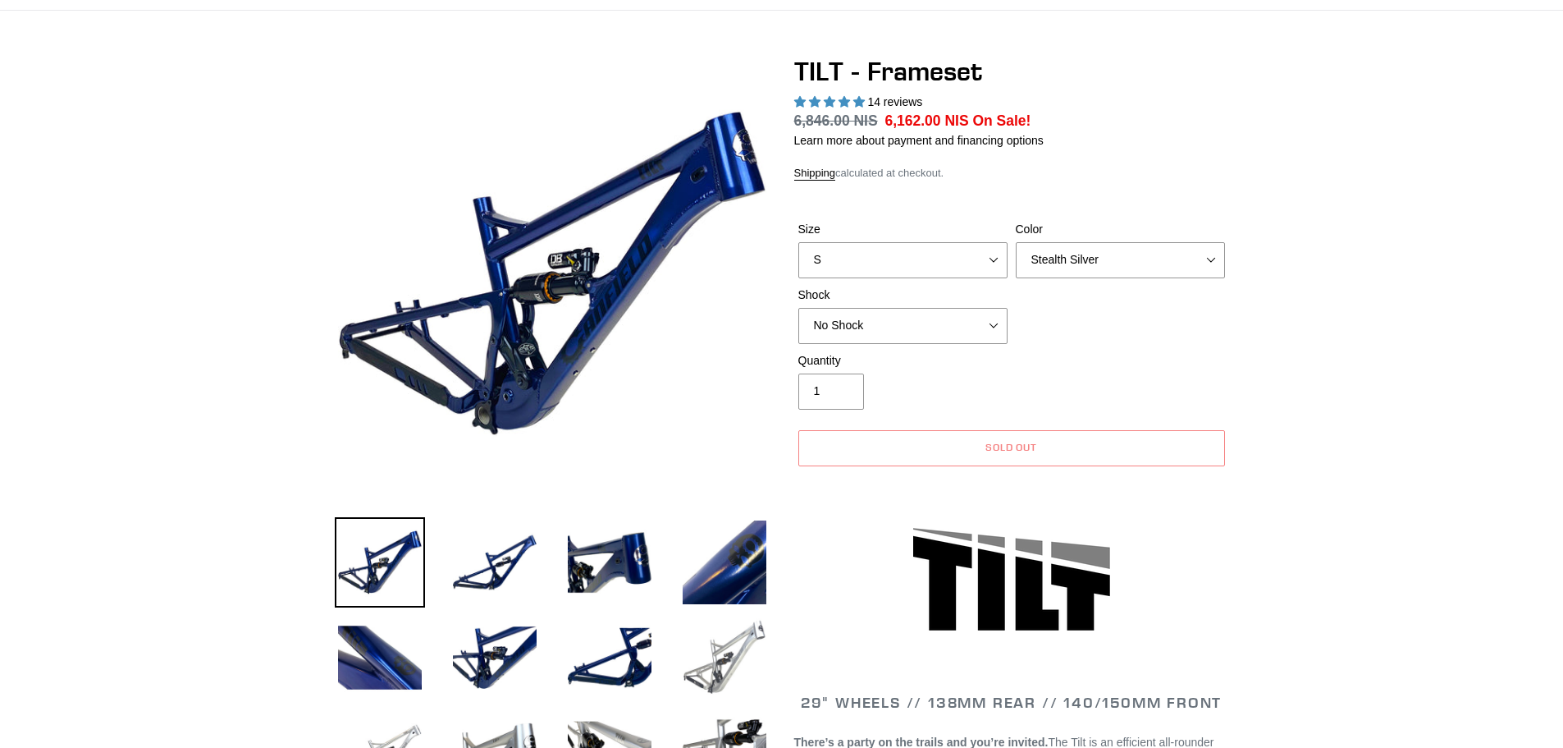
click at [721, 644] on img at bounding box center [725, 657] width 90 height 90
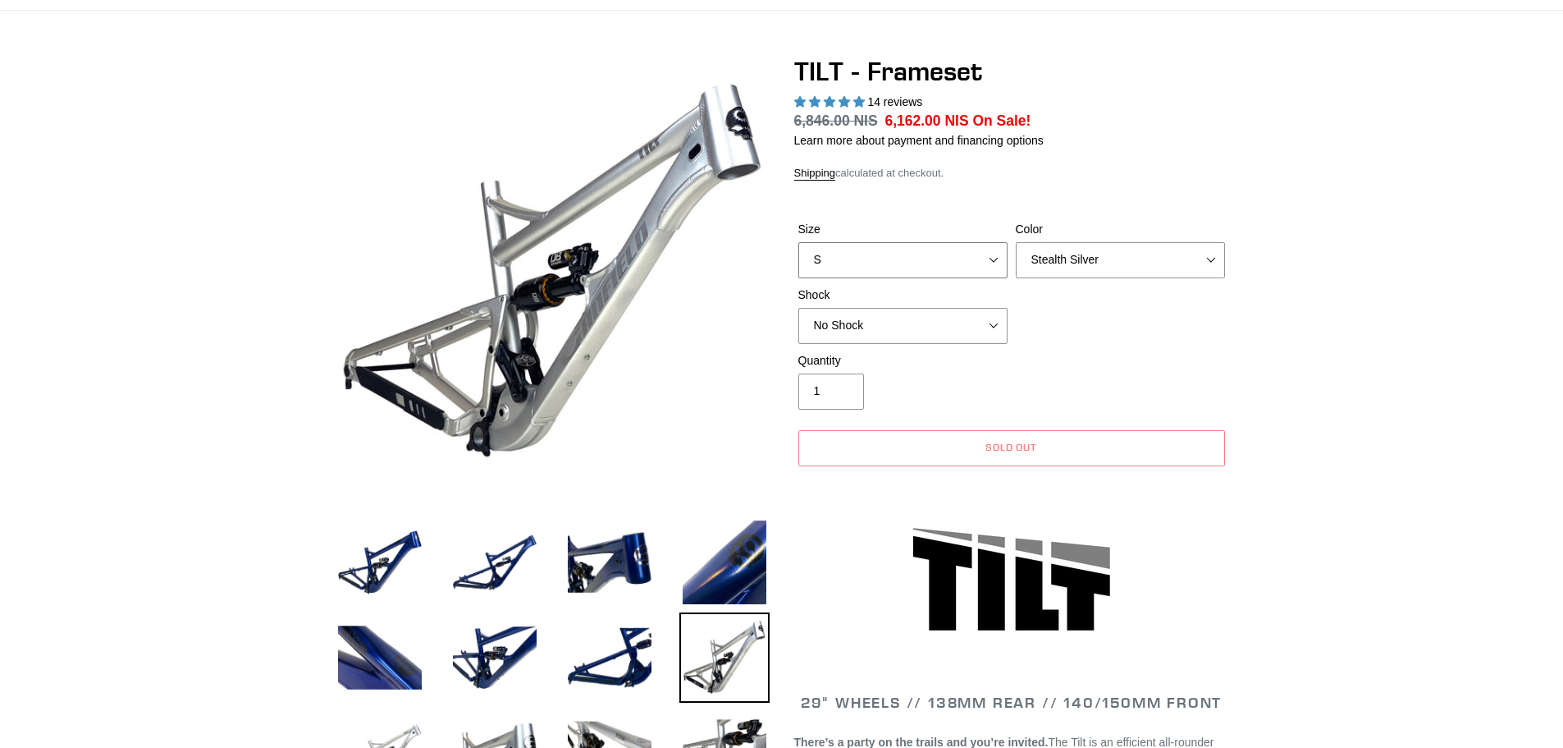
click at [996, 254] on select "S M L XL" at bounding box center [903, 260] width 209 height 36
click at [799, 242] on select "S M L XL" at bounding box center [903, 260] width 209 height 36
click at [911, 258] on select "S M L XL" at bounding box center [903, 260] width 209 height 36
select select "L"
click at [799, 242] on select "S M L XL" at bounding box center [903, 260] width 209 height 36
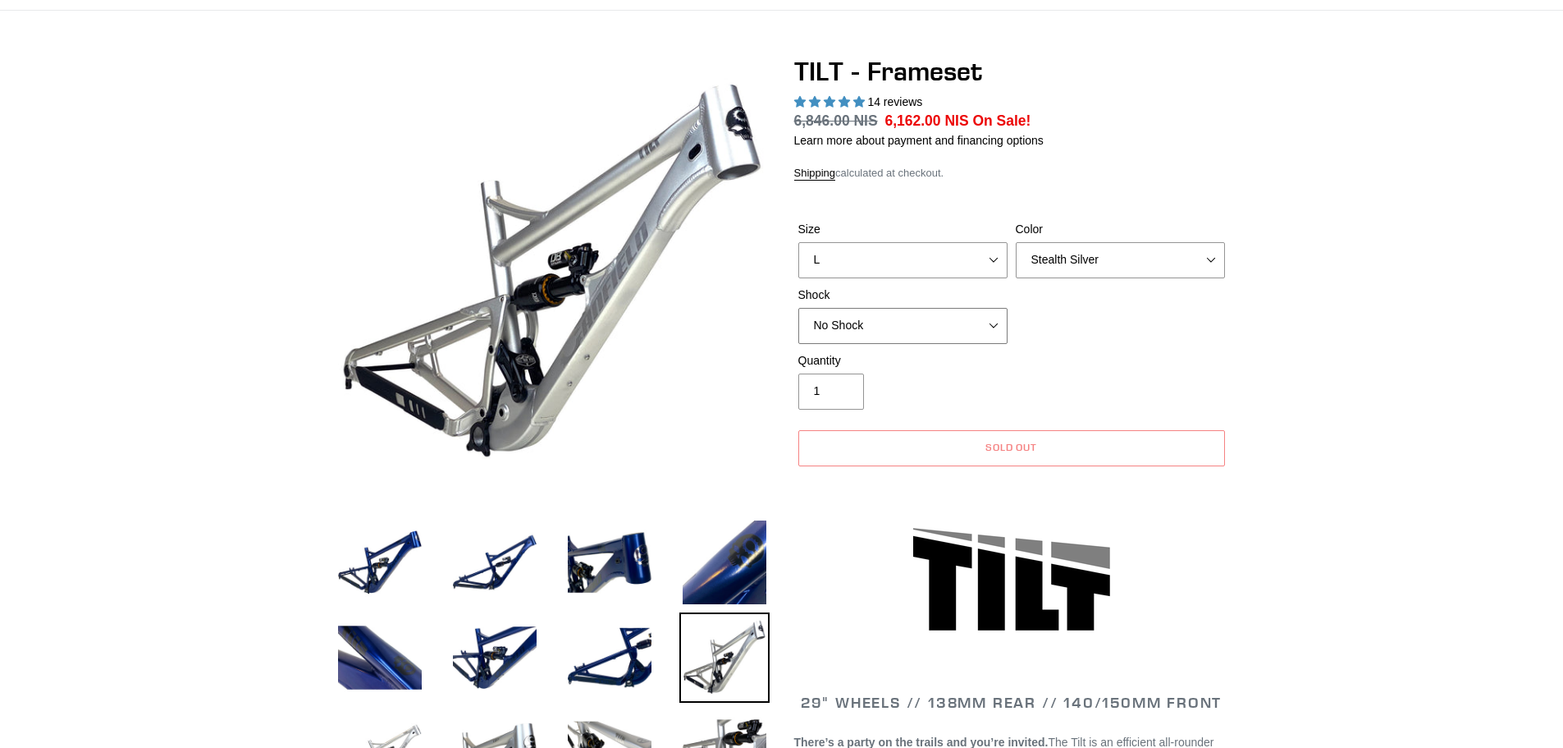
click at [889, 328] on select "No Shock Cane Creek DB Kitsuma Air RockShox Deluxe Ultimate Fox FLOAT X EXT Sto…" at bounding box center [903, 326] width 209 height 36
select select "Cane Creek DB Kitsuma Air"
click at [799, 308] on select "No Shock Cane Creek DB Kitsuma Air RockShox Deluxe Ultimate Fox FLOAT X EXT Sto…" at bounding box center [903, 326] width 209 height 36
click at [1191, 361] on div "Quantity 1" at bounding box center [1011, 385] width 435 height 66
drag, startPoint x: 885, startPoint y: 121, endPoint x: 935, endPoint y: 121, distance: 50.1
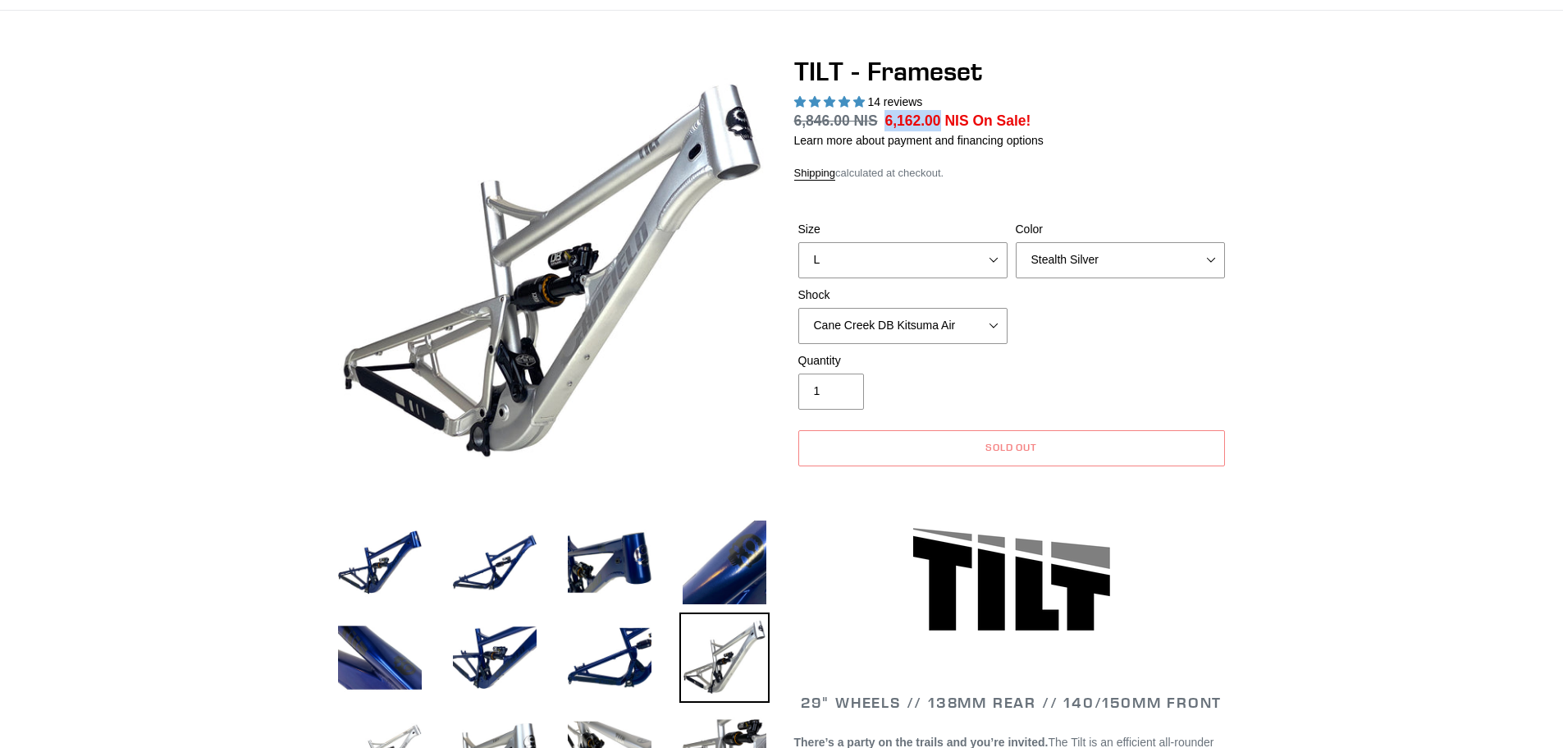
click at [935, 121] on span "6,162.00 NIS" at bounding box center [927, 120] width 84 height 16
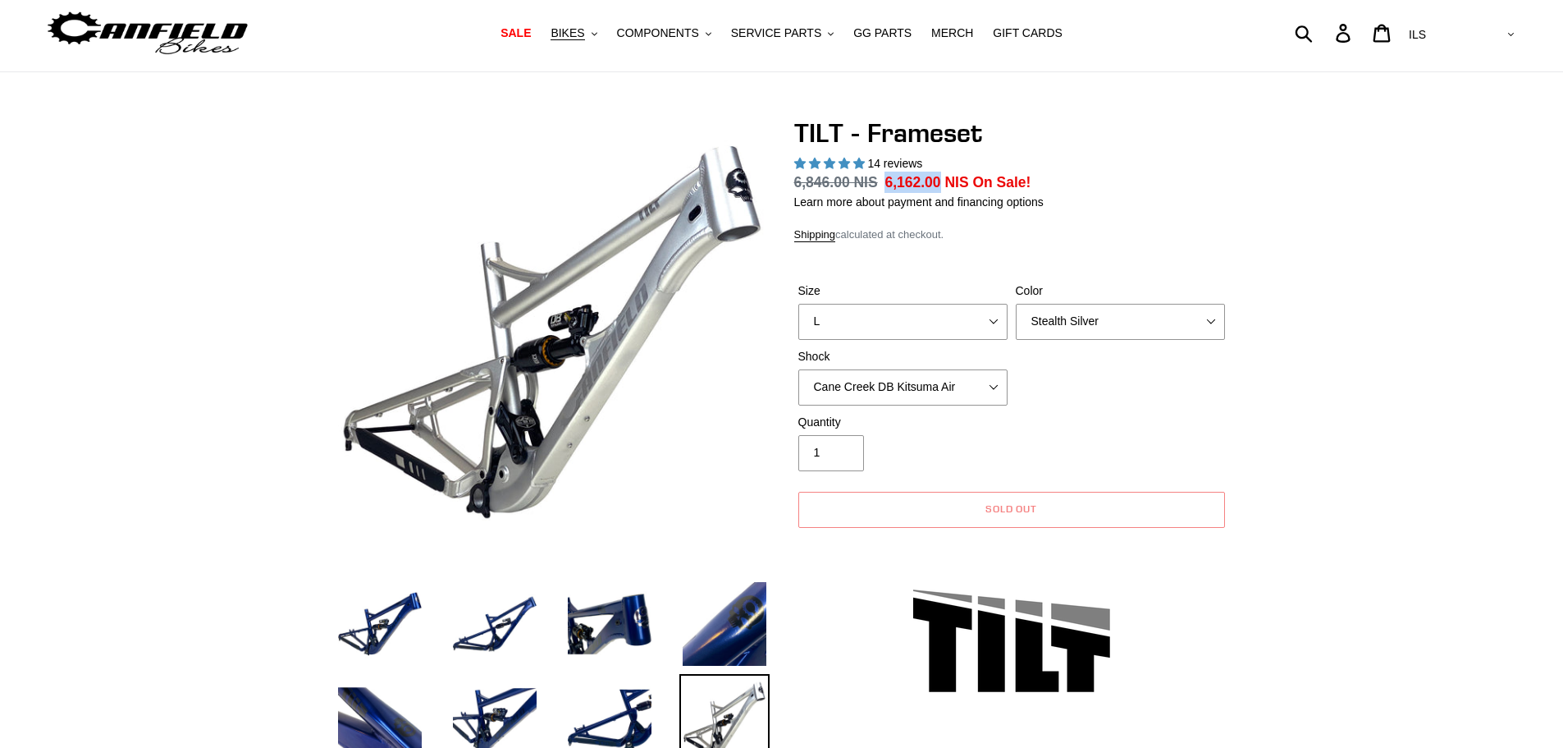
scroll to position [0, 0]
